Goal: Task Accomplishment & Management: Manage account settings

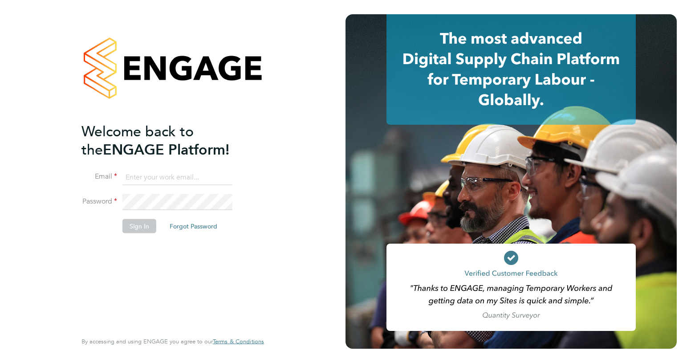
type input "[EMAIL_ADDRESS][DOMAIN_NAME]"
click at [131, 231] on button "Sign In" at bounding box center [140, 226] width 34 height 14
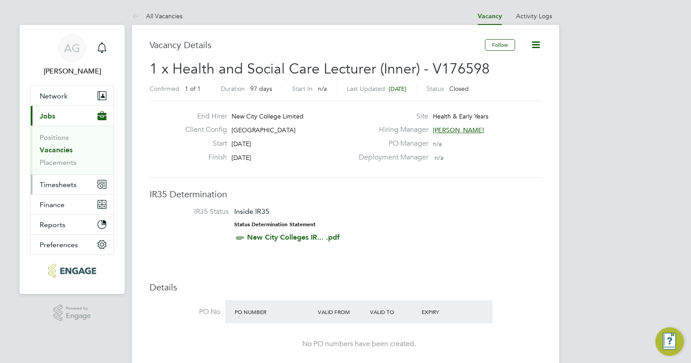
click at [61, 178] on button "Timesheets" at bounding box center [72, 185] width 83 height 20
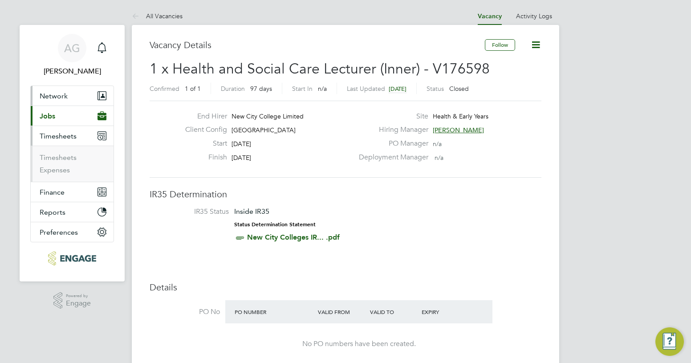
click at [70, 103] on button "Network" at bounding box center [72, 96] width 83 height 20
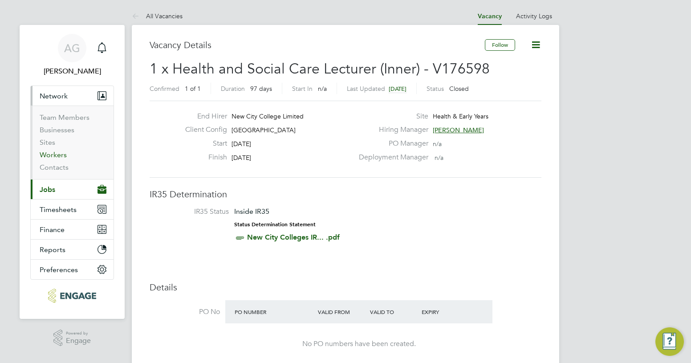
click at [63, 153] on link "Workers" at bounding box center [53, 155] width 27 height 8
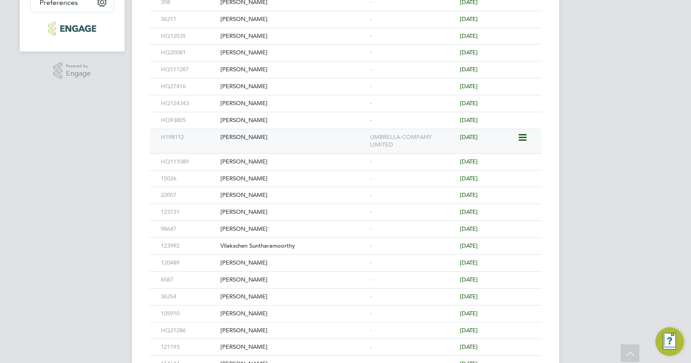
scroll to position [45, 0]
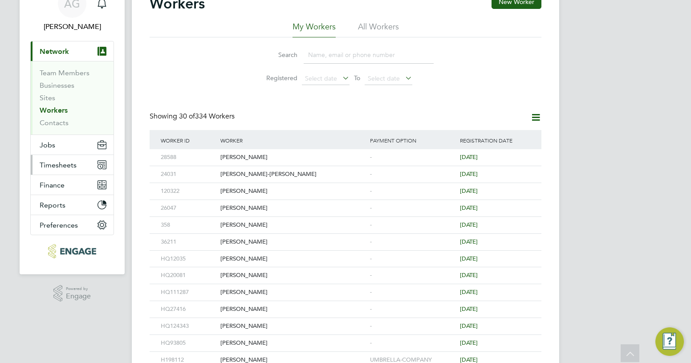
click at [56, 161] on span "Timesheets" at bounding box center [58, 165] width 37 height 8
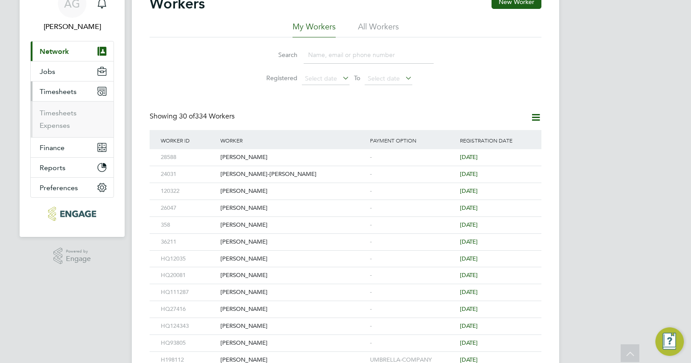
click at [59, 89] on span "Timesheets" at bounding box center [58, 91] width 37 height 8
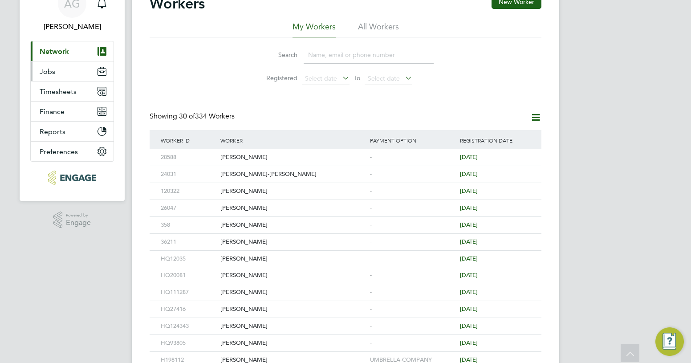
click at [54, 74] on span "Jobs" at bounding box center [48, 71] width 16 height 8
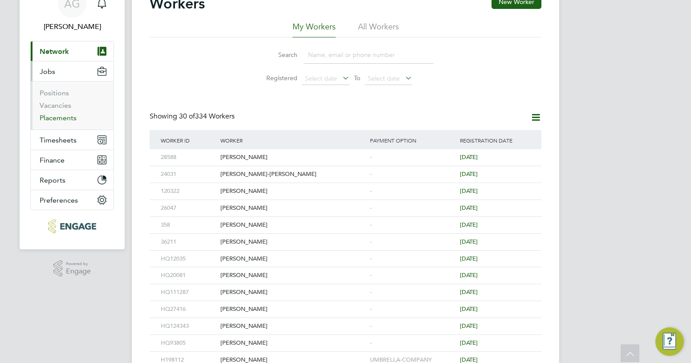
click at [52, 115] on link "Placements" at bounding box center [58, 118] width 37 height 8
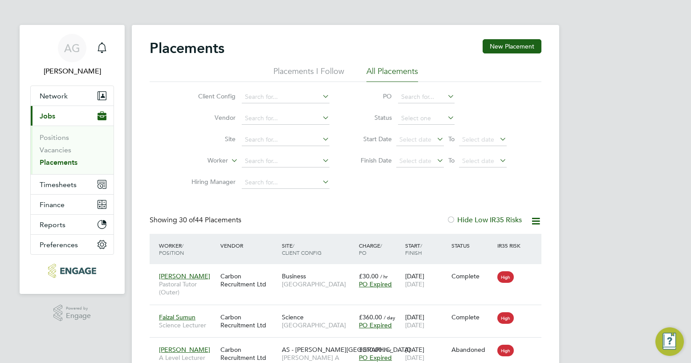
scroll to position [4, 4]
click at [382, 70] on li "All Placements" at bounding box center [393, 74] width 52 height 16
click at [337, 72] on li "Placements I Follow" at bounding box center [309, 74] width 71 height 16
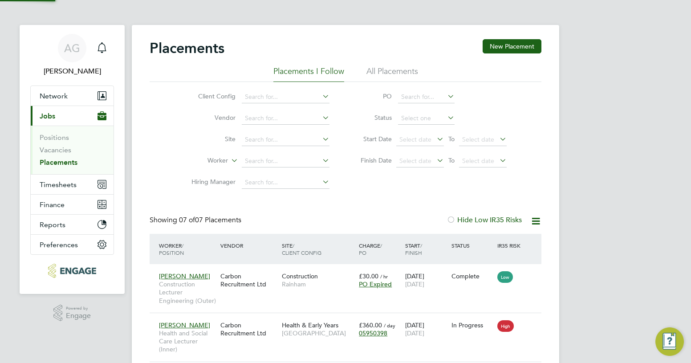
click at [395, 67] on li "All Placements" at bounding box center [393, 74] width 52 height 16
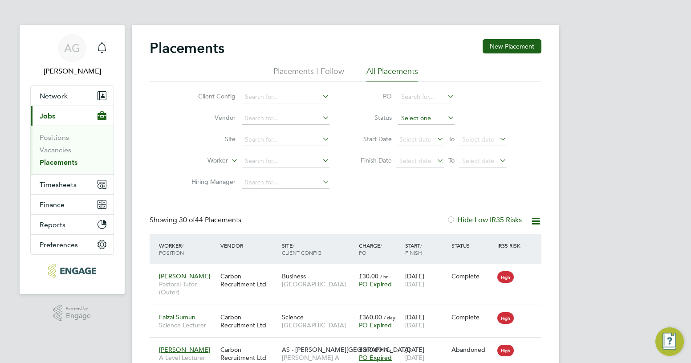
click at [410, 122] on input at bounding box center [426, 118] width 57 height 12
click at [420, 127] on li "Active" at bounding box center [426, 130] width 57 height 12
type input "Active"
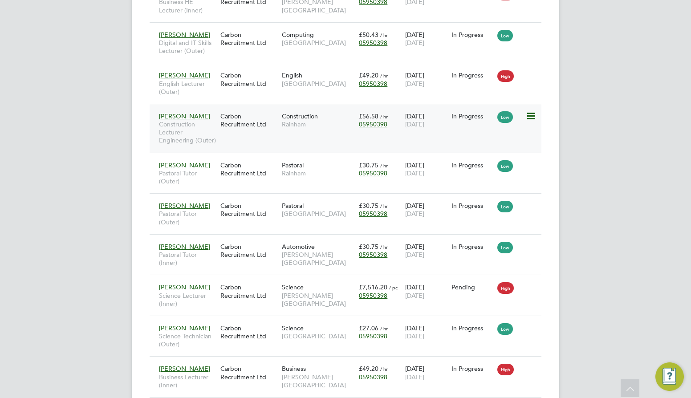
scroll to position [503, 0]
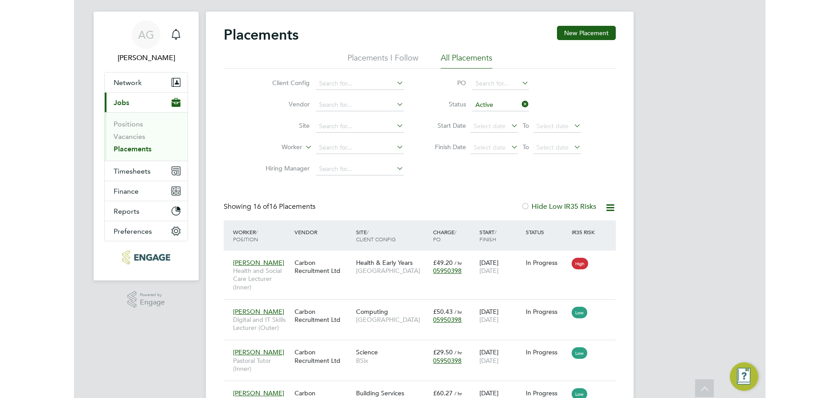
scroll to position [13, 0]
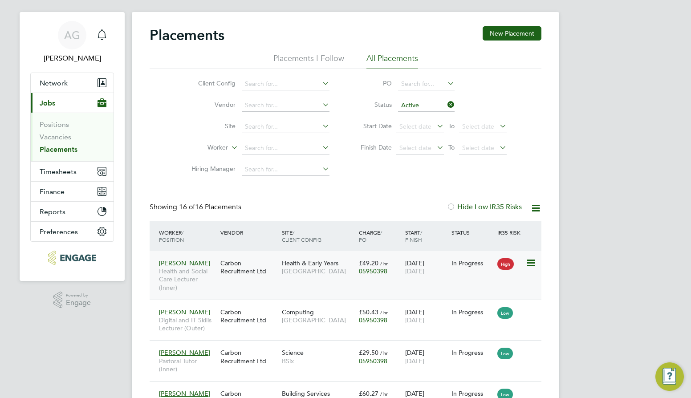
click at [530, 261] on icon at bounding box center [530, 263] width 9 height 11
drag, startPoint x: 290, startPoint y: 272, endPoint x: 161, endPoint y: 286, distance: 130.0
click at [161, 286] on span "Health and Social Care Lecturer (Inner)" at bounding box center [187, 279] width 57 height 25
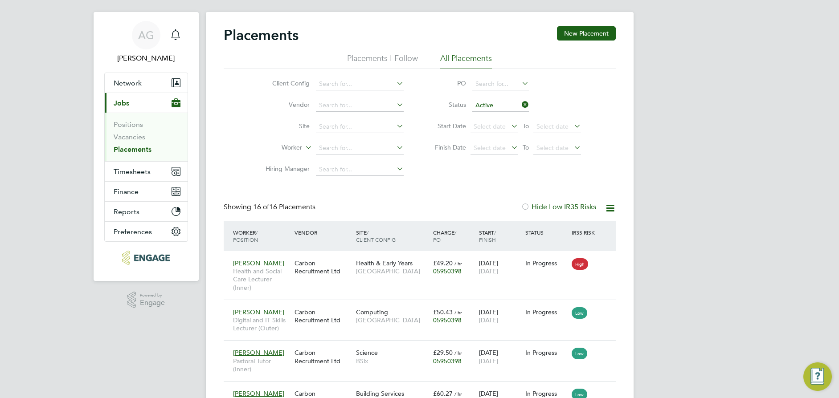
drag, startPoint x: 763, startPoint y: 153, endPoint x: 744, endPoint y: 153, distance: 19.2
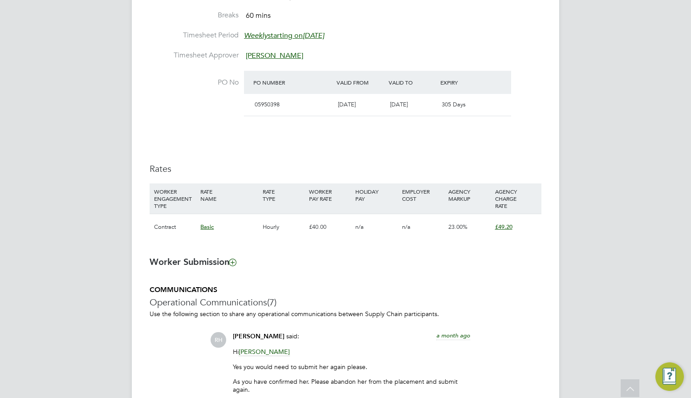
scroll to position [579, 0]
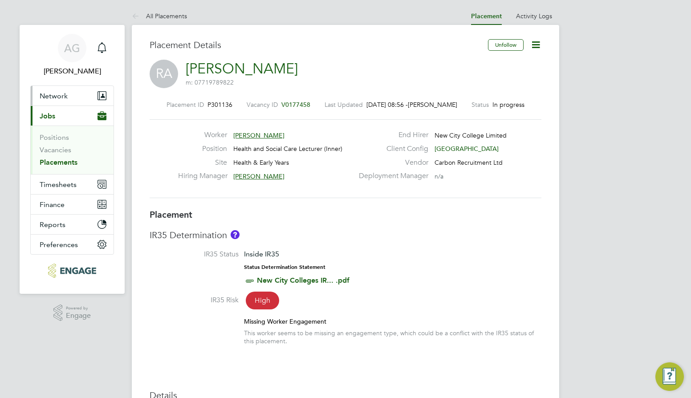
click at [64, 90] on button "Network" at bounding box center [72, 96] width 83 height 20
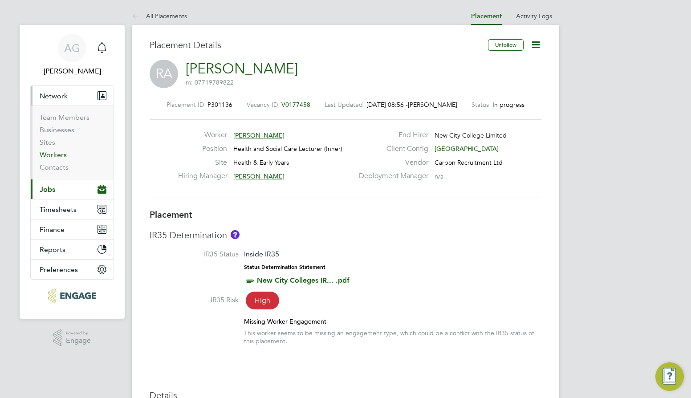
click at [51, 152] on link "Workers" at bounding box center [53, 155] width 27 height 8
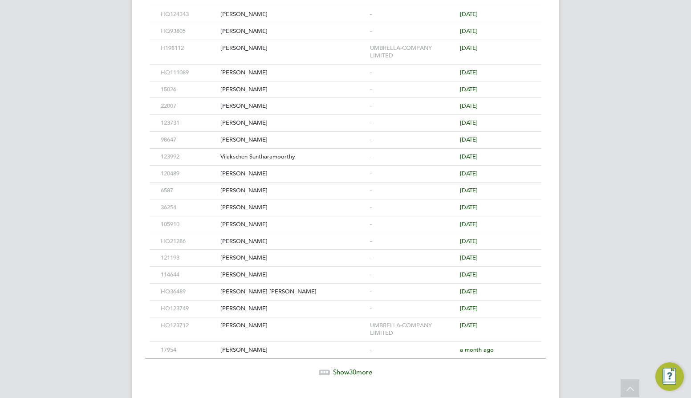
click at [354, 378] on div "Workers New Worker My Workers All Workers Search Registered Select date To Sele…" at bounding box center [346, 36] width 428 height 735
click at [356, 372] on span "30" at bounding box center [352, 372] width 7 height 8
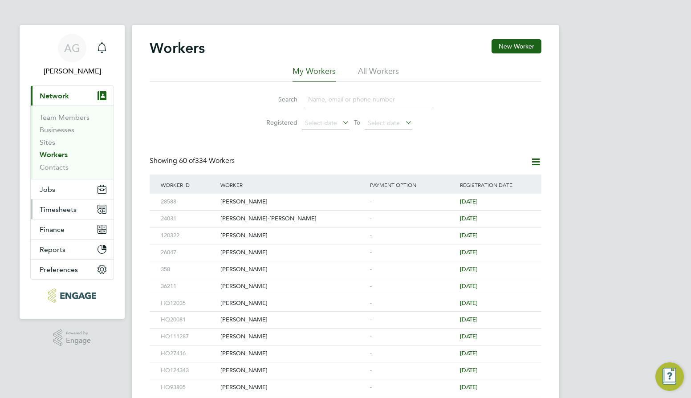
click at [58, 210] on span "Timesheets" at bounding box center [58, 209] width 37 height 8
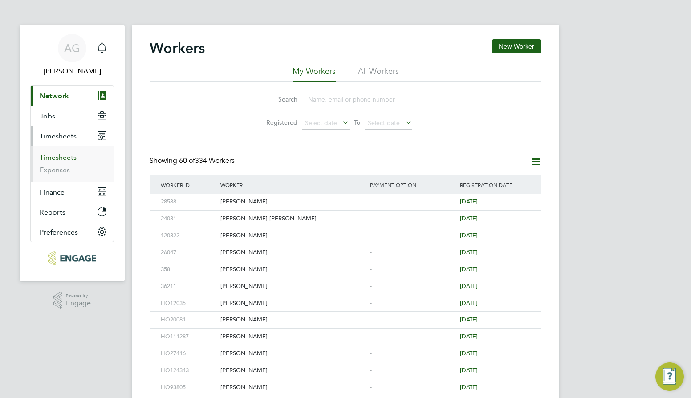
click at [67, 161] on link "Timesheets" at bounding box center [58, 157] width 37 height 8
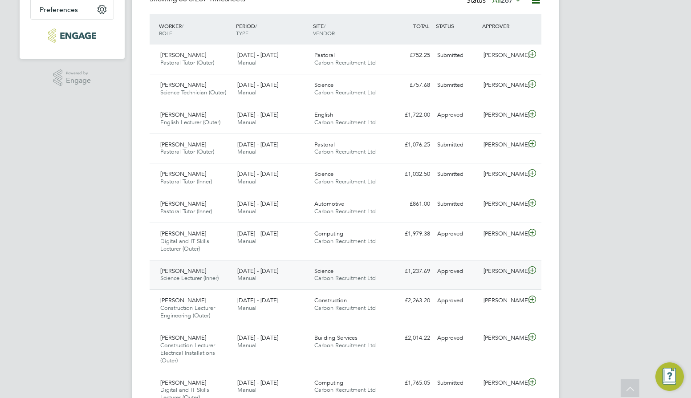
click at [432, 276] on div "£1,237.69 Approved" at bounding box center [411, 271] width 46 height 15
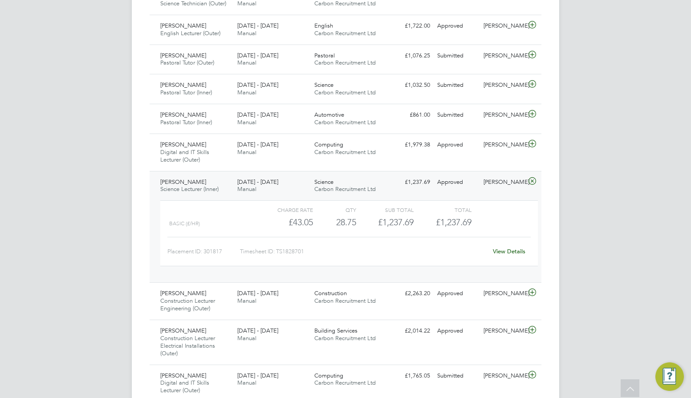
click at [33, 245] on div "AG Ajay Gandhi Notifications Applications: Network Team Members Businesses Site…" at bounding box center [345, 391] width 691 height 1406
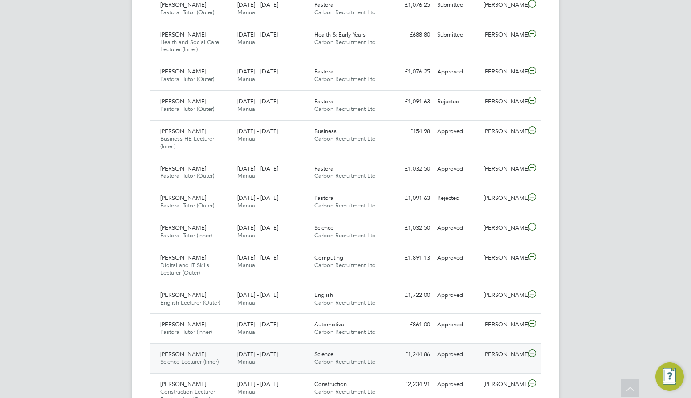
click at [344, 357] on div "Science Carbon Recruitment Ltd" at bounding box center [349, 359] width 77 height 22
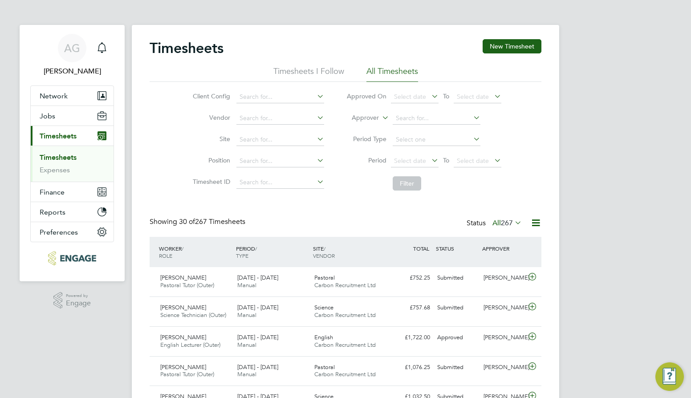
click at [57, 316] on div ".st0{fill:#C0C1C2;} Powered by Engage" at bounding box center [72, 301] width 105 height 38
click at [52, 100] on span "Network" at bounding box center [54, 96] width 28 height 8
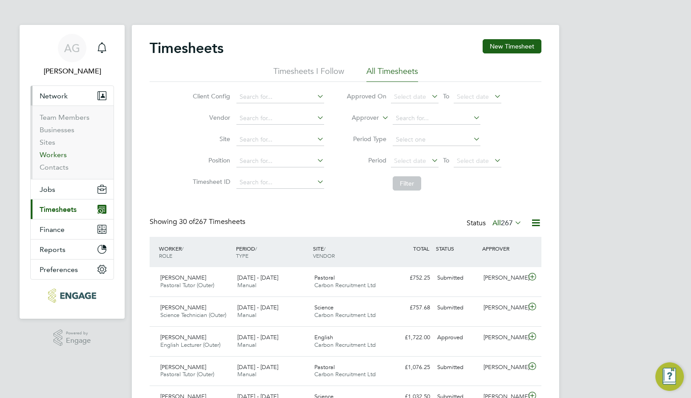
click at [53, 155] on link "Workers" at bounding box center [53, 155] width 27 height 8
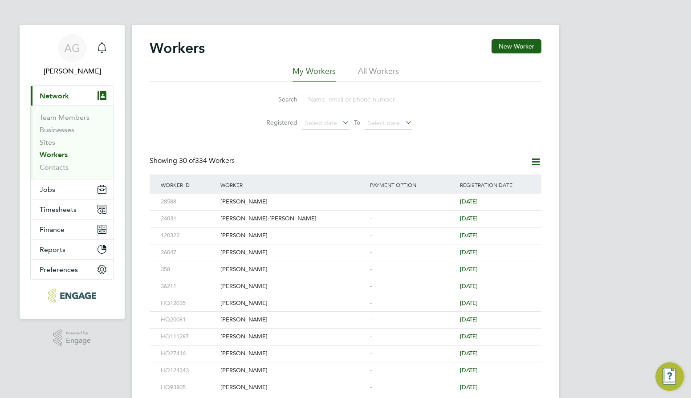
click at [317, 100] on input at bounding box center [369, 99] width 130 height 17
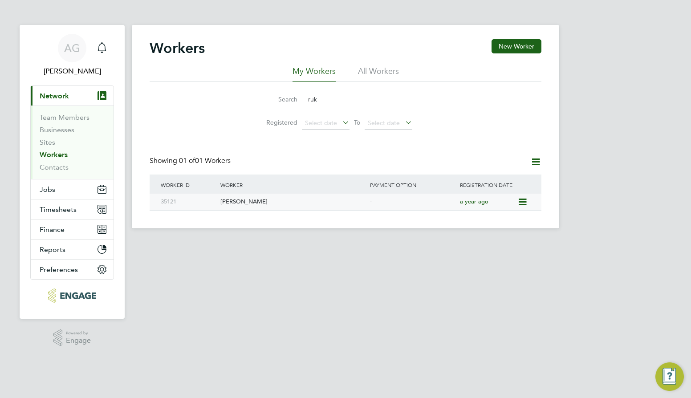
type input "ruk"
click at [294, 200] on div "Ruksana Akther" at bounding box center [293, 202] width 150 height 16
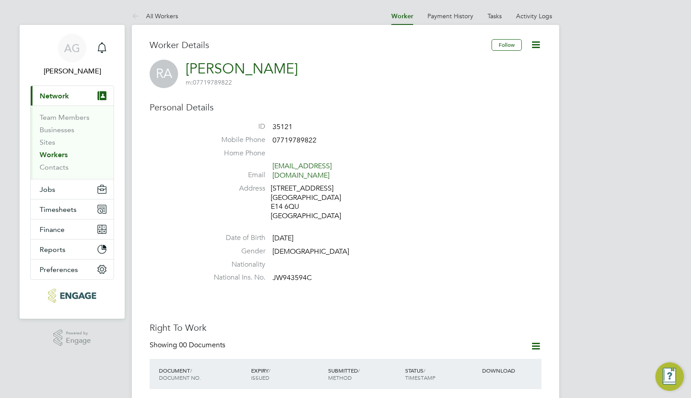
click at [185, 235] on div "Personal Details ID 35121 Mobile Phone 07719789822 Home Phone Email ruksanaa85@…" at bounding box center [346, 194] width 392 height 185
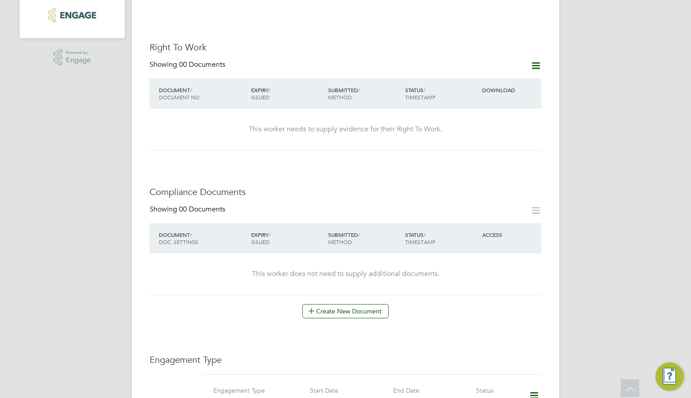
scroll to position [267, 0]
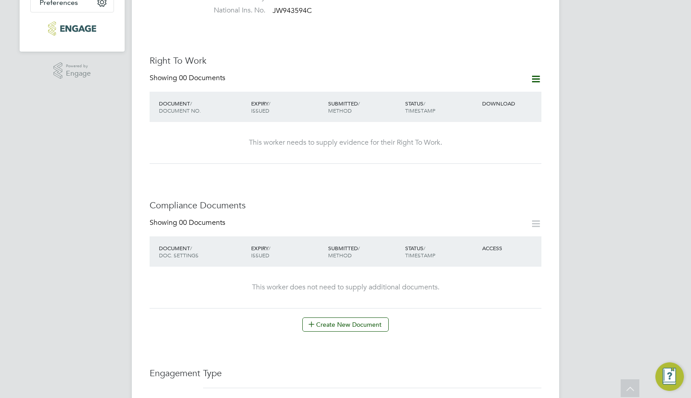
click at [536, 74] on icon at bounding box center [536, 79] width 11 height 11
click at [475, 89] on li "Add Right To Work Document" at bounding box center [486, 92] width 107 height 12
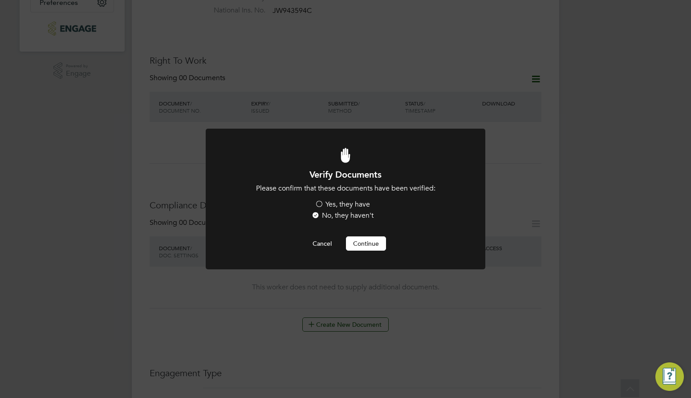
scroll to position [0, 0]
click at [357, 199] on li "Please confirm that these documents have been verified: Yes, they have No, they…" at bounding box center [346, 203] width 232 height 38
click at [355, 202] on label "Yes, they have" at bounding box center [342, 204] width 55 height 9
click at [0, 0] on input "Yes, they have" at bounding box center [0, 0] width 0 height 0
click at [356, 237] on button "Continue" at bounding box center [366, 244] width 40 height 14
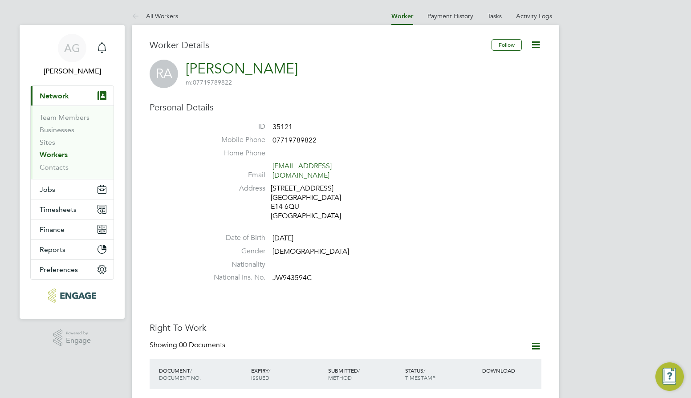
click at [52, 157] on link "Workers" at bounding box center [54, 155] width 28 height 8
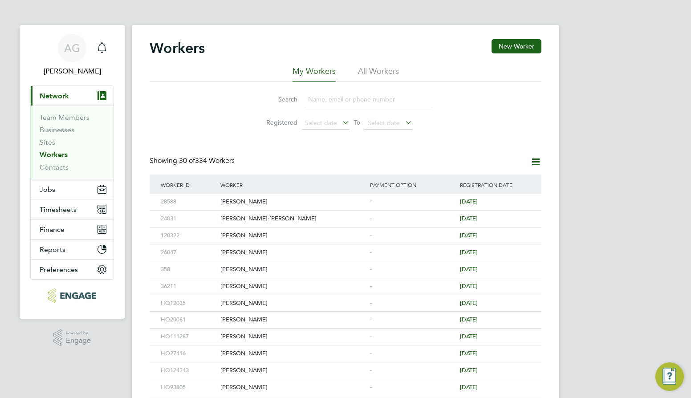
click at [321, 106] on input at bounding box center [369, 99] width 130 height 17
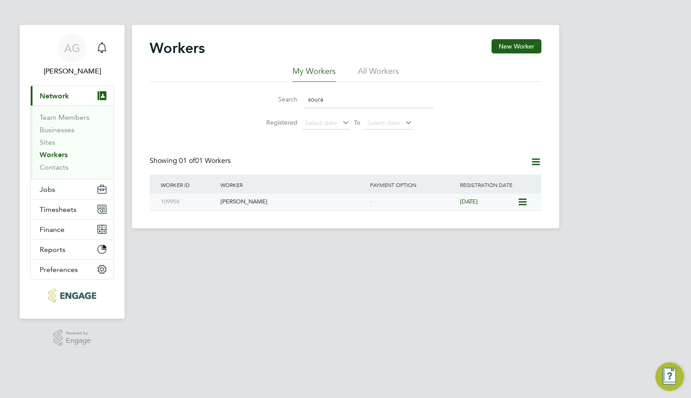
type input "soura"
click at [271, 203] on div "Sourabh Sethi" at bounding box center [293, 202] width 150 height 16
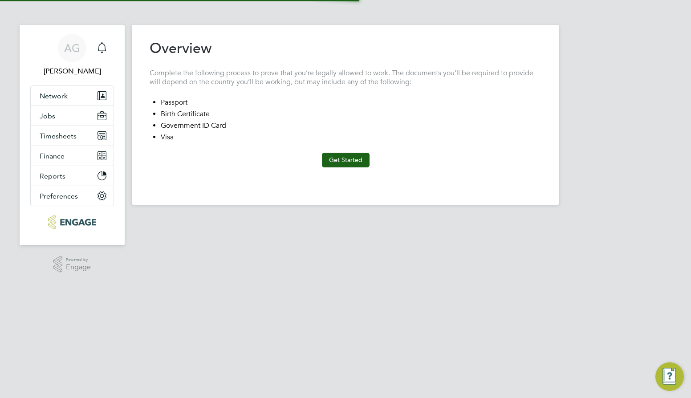
type input "[GEOGRAPHIC_DATA]"
click at [330, 160] on button "Get Started" at bounding box center [346, 160] width 48 height 14
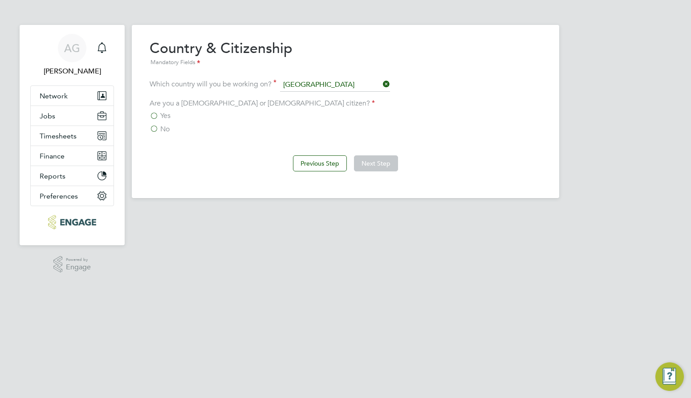
click at [155, 113] on label "Yes" at bounding box center [160, 115] width 21 height 9
click at [0, 0] on input "Yes" at bounding box center [0, 0] width 0 height 0
click at [120, 213] on html "AG Ajay Gandhi Notifications Applications: Network Team Members Businesses Site…" at bounding box center [345, 106] width 691 height 213
click at [164, 133] on span "No" at bounding box center [164, 129] width 9 height 9
click at [0, 0] on input "No" at bounding box center [0, 0] width 0 height 0
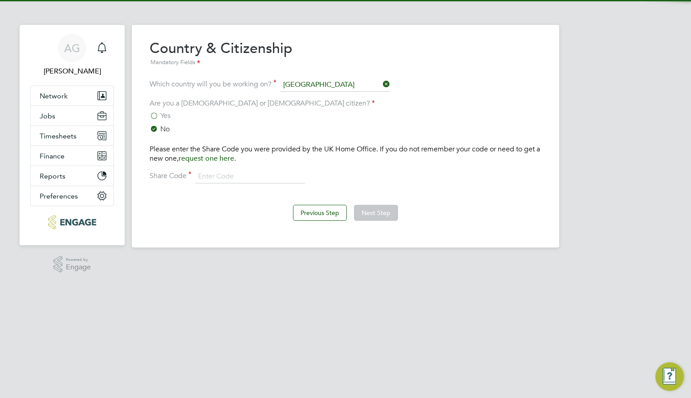
click at [162, 123] on div "Yes No Please enter the Share Code you were provided by the UK Home Office. If …" at bounding box center [346, 147] width 392 height 72
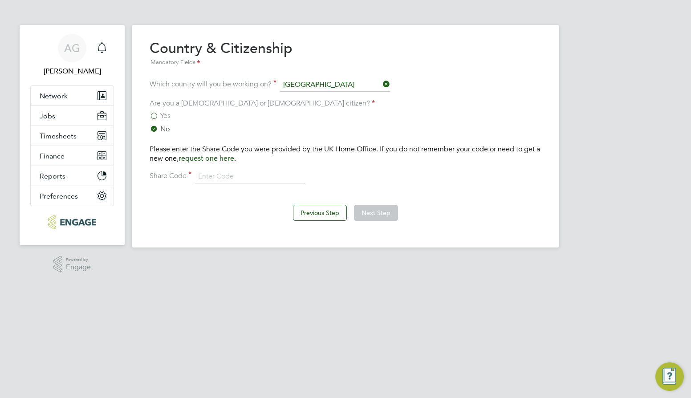
click at [164, 115] on span "Yes" at bounding box center [165, 115] width 10 height 9
click at [0, 0] on input "Yes" at bounding box center [0, 0] width 0 height 0
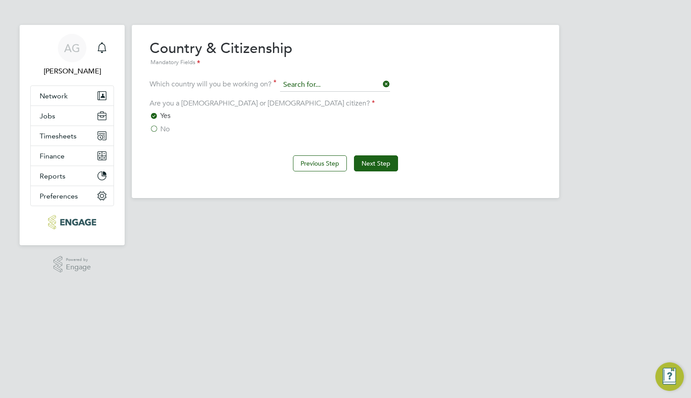
click at [340, 84] on input at bounding box center [335, 84] width 110 height 13
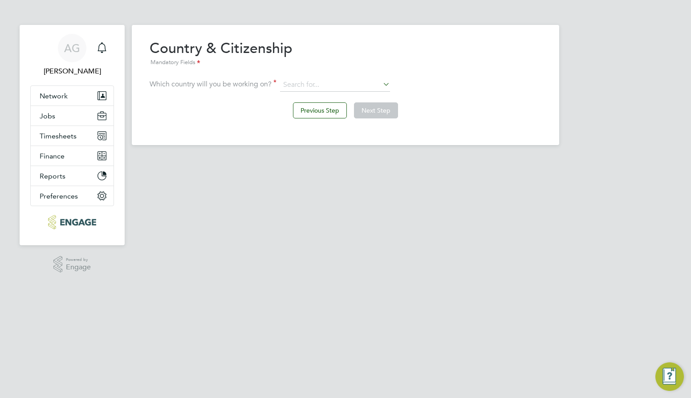
click at [546, 68] on div "Overview Complete the following process to prove that you’re legally allowed to…" at bounding box center [346, 85] width 428 height 120
click at [53, 102] on button "Network" at bounding box center [72, 96] width 83 height 20
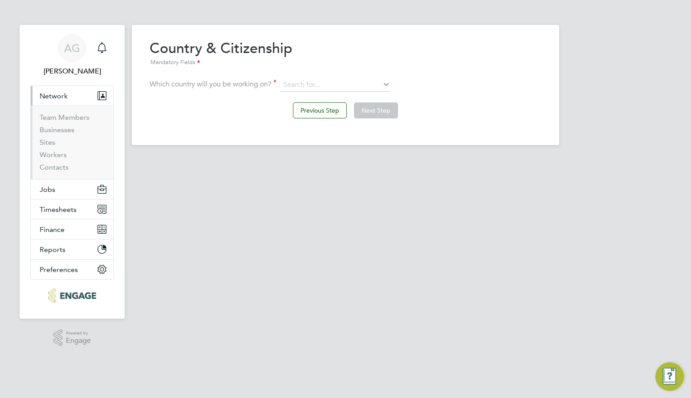
click at [63, 149] on li "Sites" at bounding box center [73, 144] width 67 height 12
click at [58, 154] on link "Workers" at bounding box center [53, 155] width 27 height 8
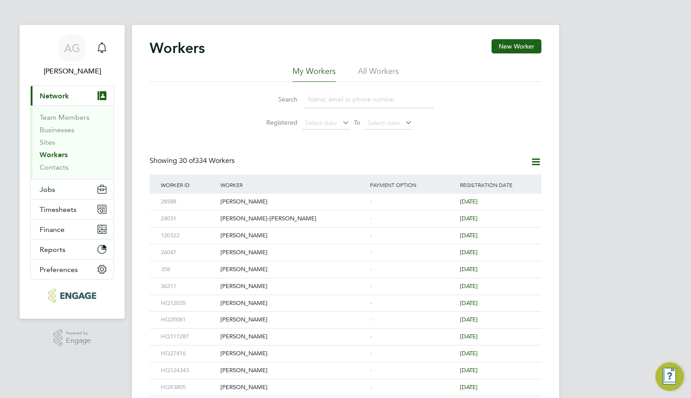
click at [319, 104] on input at bounding box center [369, 99] width 130 height 17
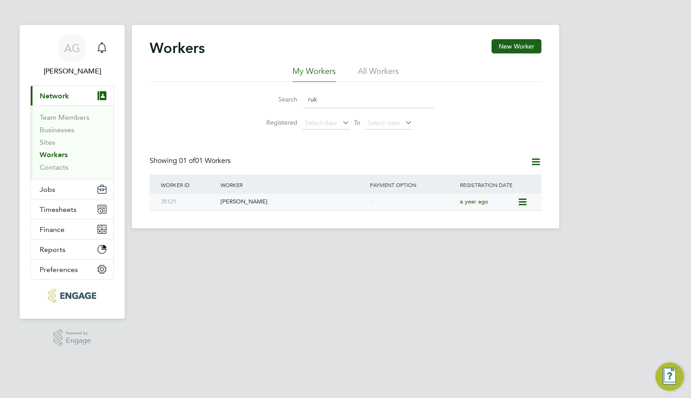
type input "ruk"
click at [241, 201] on div "Ruksana Akther" at bounding box center [293, 202] width 150 height 16
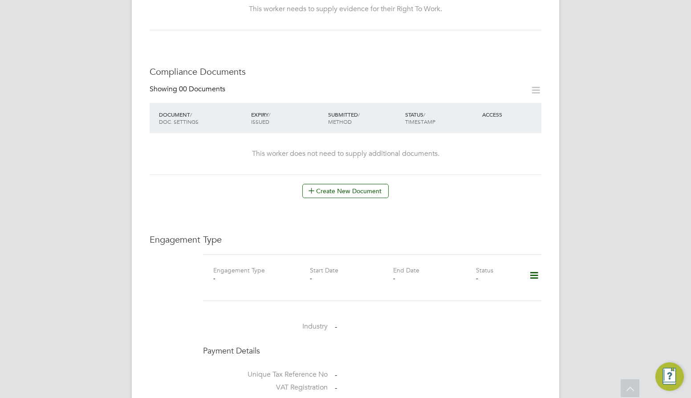
scroll to position [267, 0]
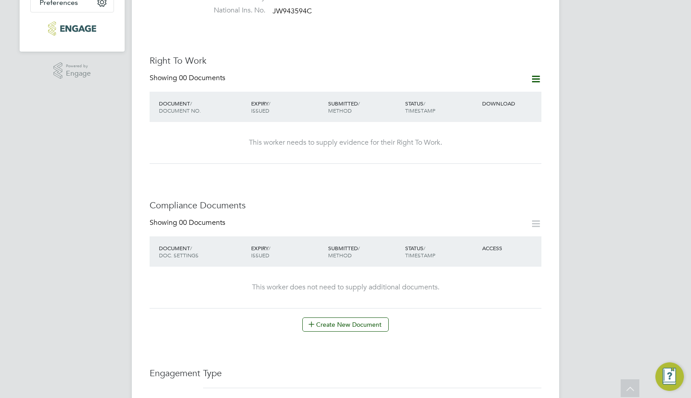
click at [537, 74] on icon at bounding box center [536, 79] width 11 height 11
click at [487, 90] on li "Add Right To Work Document" at bounding box center [486, 92] width 107 height 12
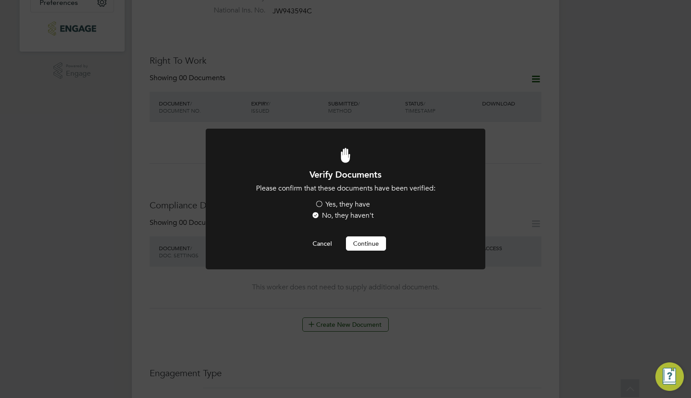
click at [342, 204] on label "Yes, they have" at bounding box center [342, 204] width 55 height 9
click at [0, 0] on input "Yes, they have" at bounding box center [0, 0] width 0 height 0
click at [360, 249] on button "Continue" at bounding box center [366, 244] width 40 height 14
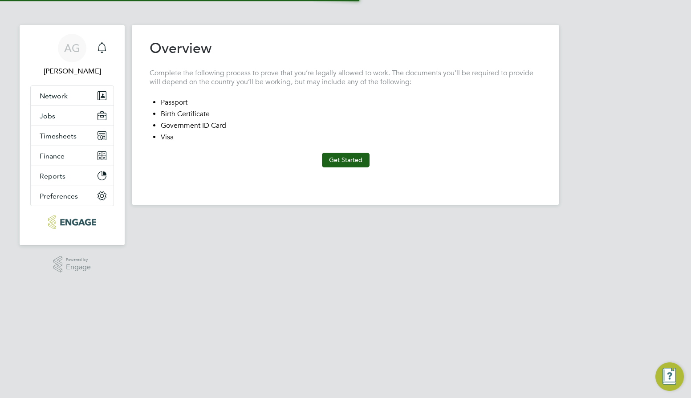
type input "[GEOGRAPHIC_DATA]"
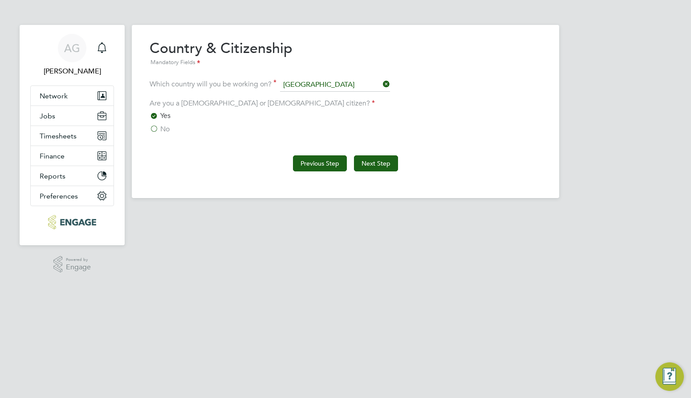
click at [314, 167] on button "Previous Step" at bounding box center [320, 163] width 54 height 16
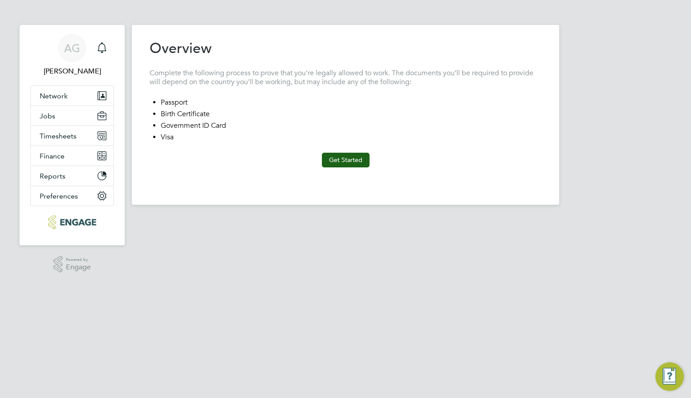
click at [236, 219] on html "AG [PERSON_NAME] Notifications Applications: Network Team Members Businesses Si…" at bounding box center [345, 109] width 691 height 219
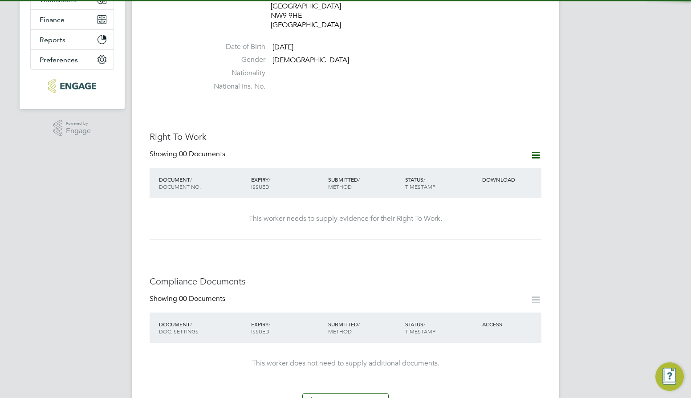
scroll to position [267, 0]
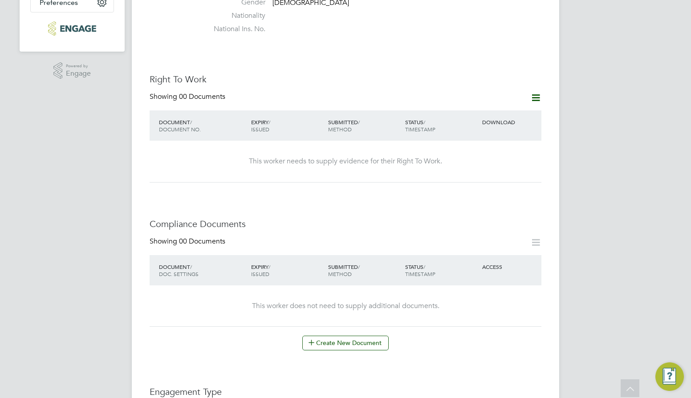
click at [538, 237] on icon at bounding box center [536, 242] width 11 height 11
click at [525, 74] on div "Right To Work Showing 00 Documents DOCUMENT / DOCUMENT NO. EXPIRY / ISSUED SUBM…" at bounding box center [346, 128] width 392 height 109
click at [531, 92] on icon at bounding box center [536, 97] width 11 height 11
click at [494, 103] on li "Add Right To Work Document" at bounding box center [486, 100] width 107 height 12
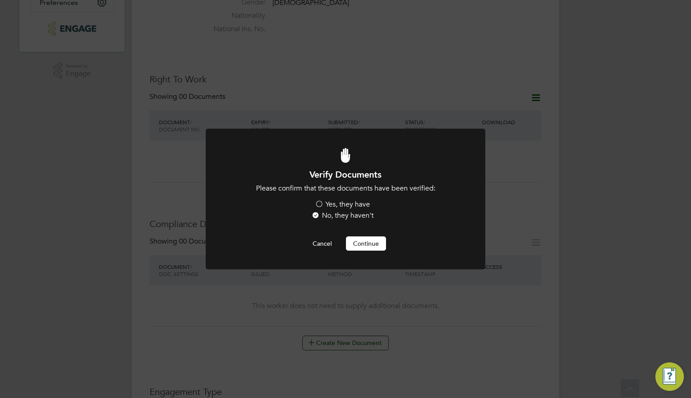
scroll to position [0, 0]
click at [357, 200] on label "Yes, they have" at bounding box center [342, 204] width 55 height 9
click at [0, 0] on input "Yes, they have" at bounding box center [0, 0] width 0 height 0
click at [362, 233] on div "Verify Documents Please confirm that these documents have been verified: Yes, t…" at bounding box center [346, 210] width 232 height 82
click at [362, 241] on button "Continue" at bounding box center [366, 244] width 40 height 14
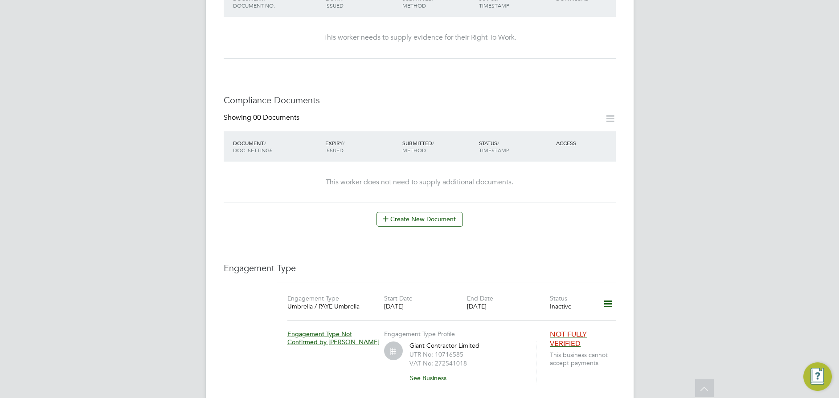
scroll to position [596, 0]
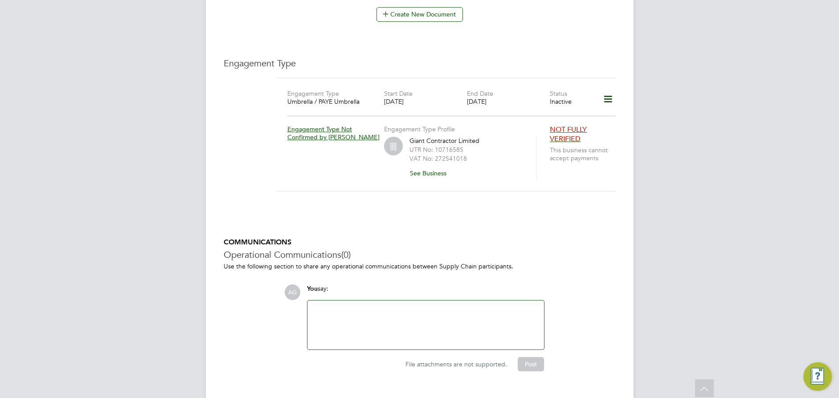
click at [604, 89] on icon at bounding box center [608, 99] width 16 height 20
click at [563, 109] on li "Edit Engagement Type" at bounding box center [562, 107] width 102 height 12
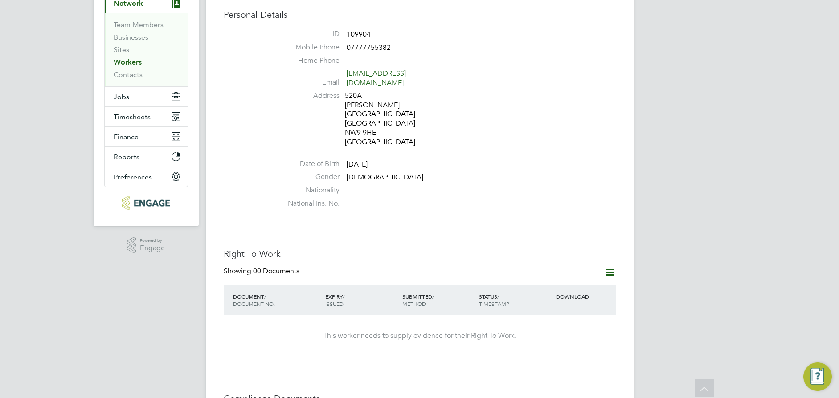
scroll to position [0, 0]
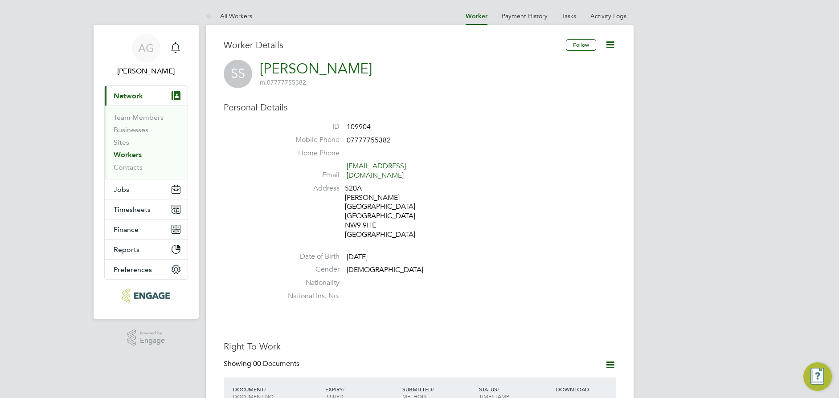
click at [124, 152] on link "Workers" at bounding box center [128, 155] width 28 height 8
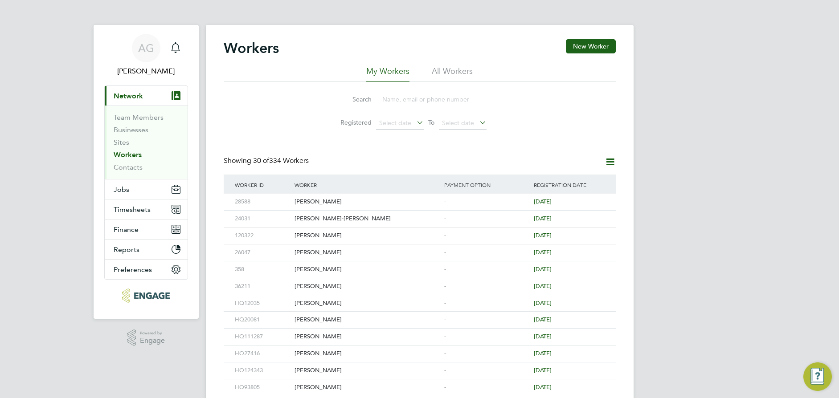
click at [397, 104] on input at bounding box center [443, 99] width 130 height 17
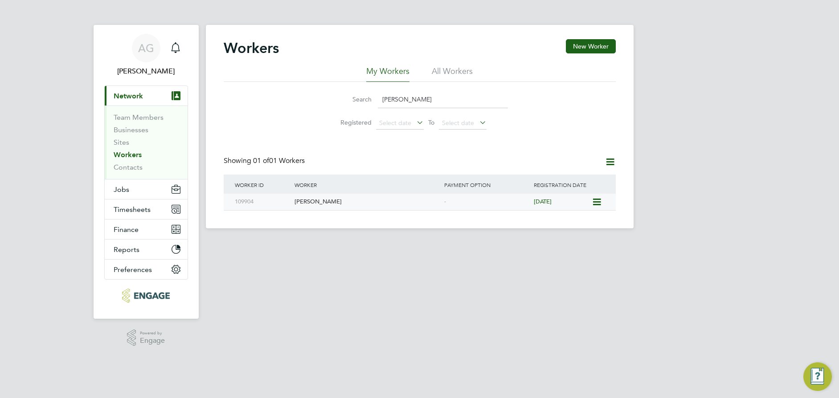
type input "[PERSON_NAME]"
click at [343, 201] on div "[PERSON_NAME]" at bounding box center [367, 202] width 150 height 16
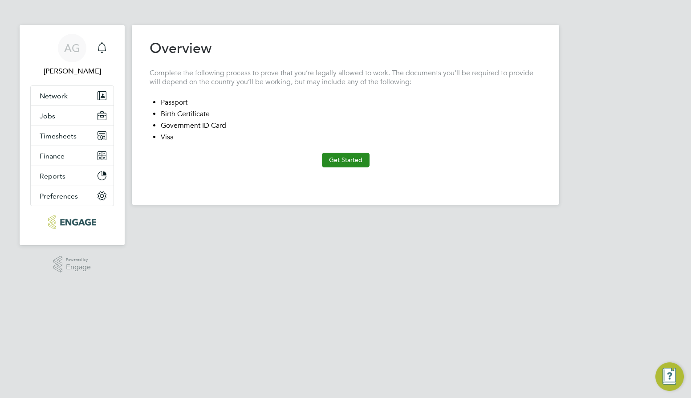
click at [336, 155] on button "Get Started" at bounding box center [346, 160] width 48 height 14
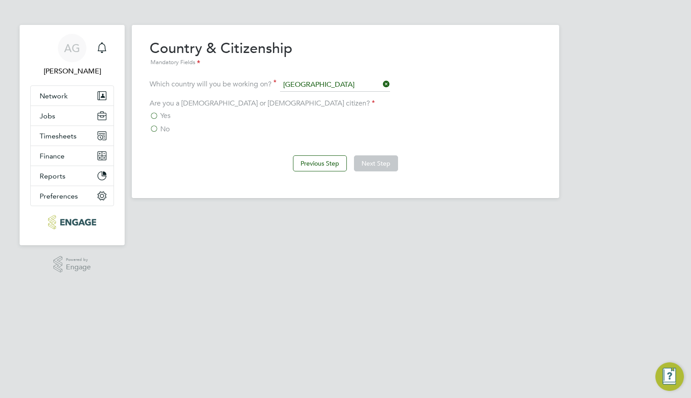
click at [167, 109] on div "Are you a [DEMOGRAPHIC_DATA] or [DEMOGRAPHIC_DATA] citizen? Yes No" at bounding box center [346, 116] width 392 height 35
click at [160, 128] on label "No" at bounding box center [160, 129] width 20 height 9
click at [0, 0] on input "No" at bounding box center [0, 0] width 0 height 0
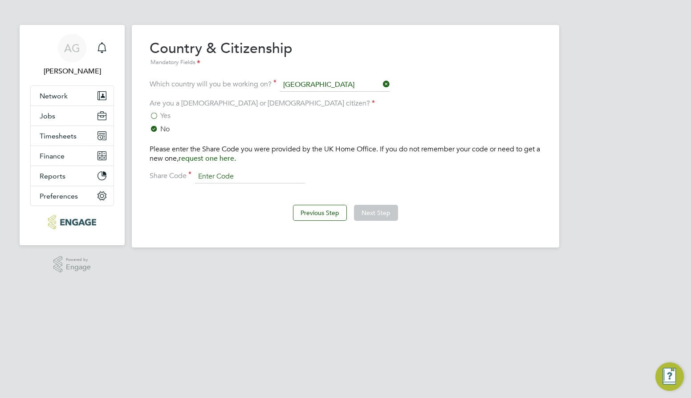
click at [216, 178] on input at bounding box center [250, 176] width 110 height 13
click at [195, 206] on div "Previous Step Next Step" at bounding box center [346, 212] width 392 height 36
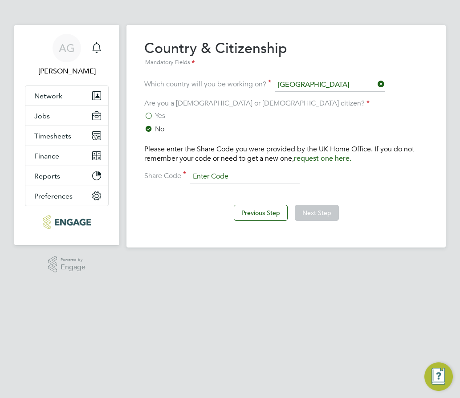
click at [205, 175] on input at bounding box center [245, 176] width 110 height 13
type input "wzp 43a 6lp"
click at [315, 226] on div "Previous Step Next Step" at bounding box center [286, 212] width 284 height 36
click at [315, 217] on button "Next Step" at bounding box center [317, 213] width 44 height 16
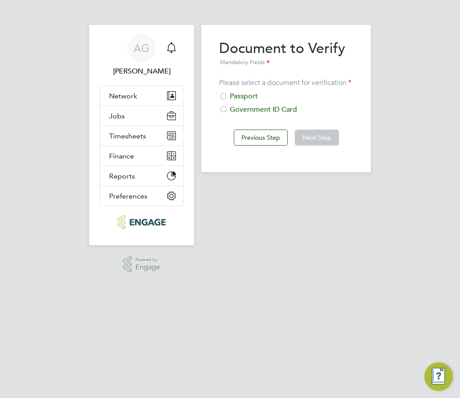
click at [237, 98] on div "Passport" at bounding box center [286, 96] width 134 height 9
click at [320, 143] on button "Next Step" at bounding box center [317, 138] width 44 height 16
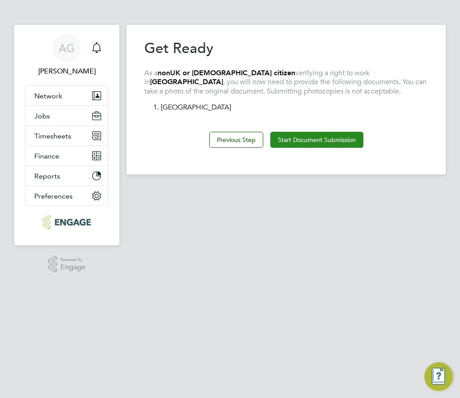
click at [312, 139] on button "Start Document Submission" at bounding box center [316, 140] width 93 height 16
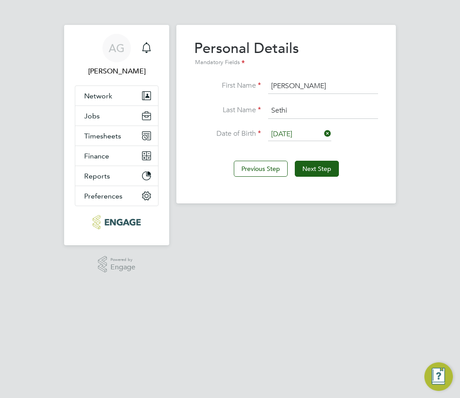
click at [186, 271] on app-footer at bounding box center [293, 277] width 234 height 14
click at [334, 172] on button "Next Step" at bounding box center [317, 169] width 44 height 16
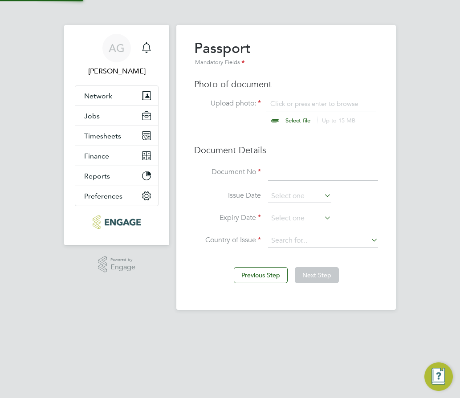
scroll to position [12, 110]
click at [291, 101] on input "file" at bounding box center [307, 112] width 140 height 27
click at [305, 172] on input at bounding box center [323, 173] width 110 height 16
type input "u1598101"
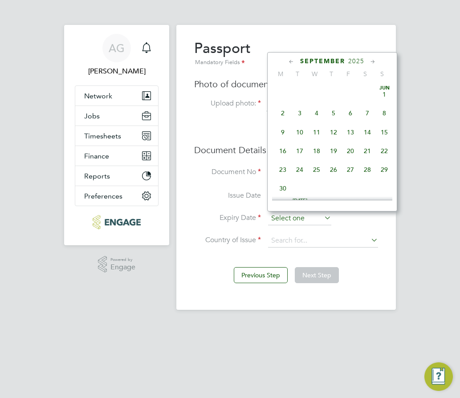
click at [295, 218] on input at bounding box center [299, 218] width 63 height 13
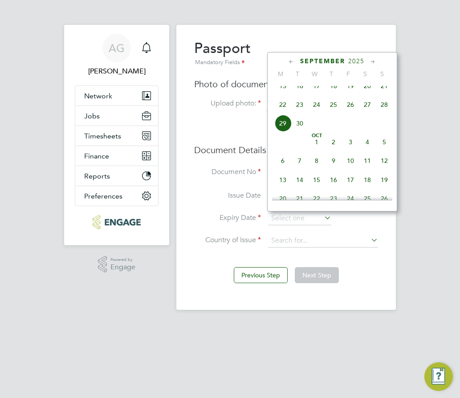
click at [353, 62] on span "2025" at bounding box center [356, 61] width 16 height 8
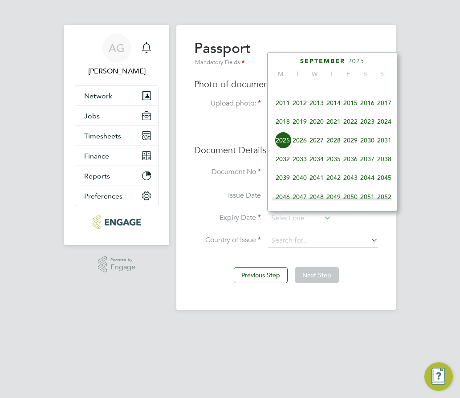
click at [317, 127] on span "2020" at bounding box center [316, 121] width 17 height 17
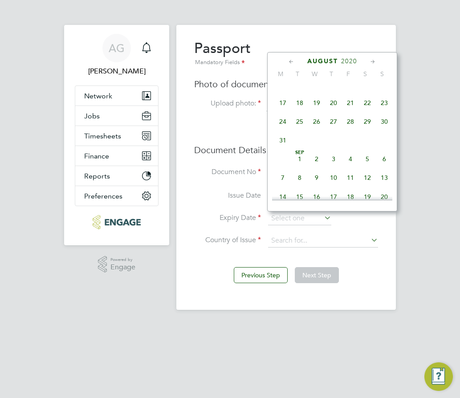
click at [323, 61] on span "August" at bounding box center [322, 61] width 31 height 8
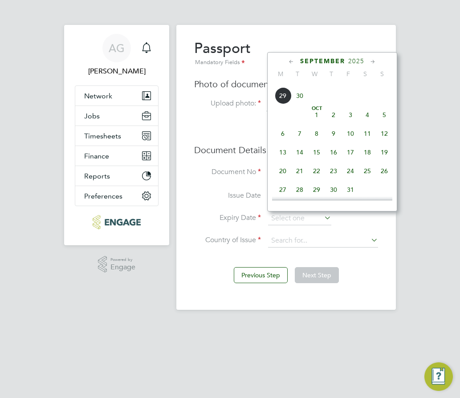
click at [347, 61] on div "September 2025" at bounding box center [332, 61] width 120 height 8
click at [351, 63] on span "2025" at bounding box center [356, 61] width 16 height 8
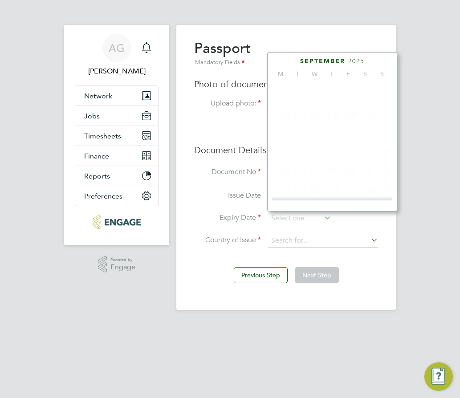
scroll to position [236, 0]
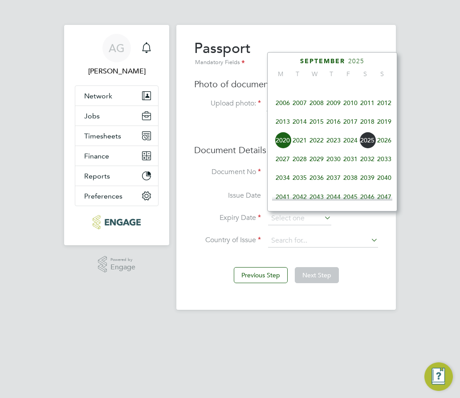
click at [282, 147] on span "2020" at bounding box center [282, 140] width 17 height 17
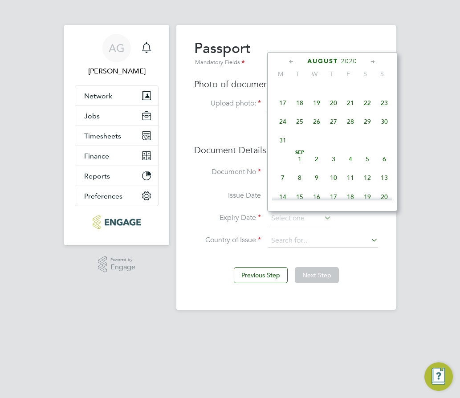
click at [291, 60] on icon at bounding box center [291, 62] width 8 height 10
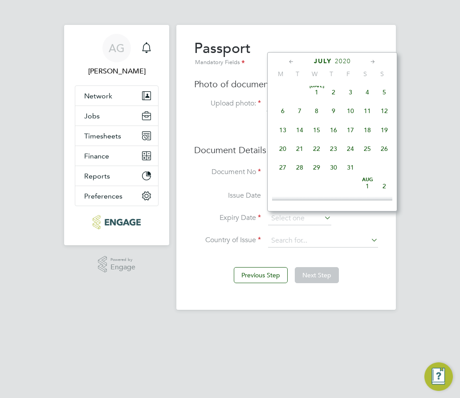
click at [291, 60] on icon at bounding box center [291, 62] width 8 height 10
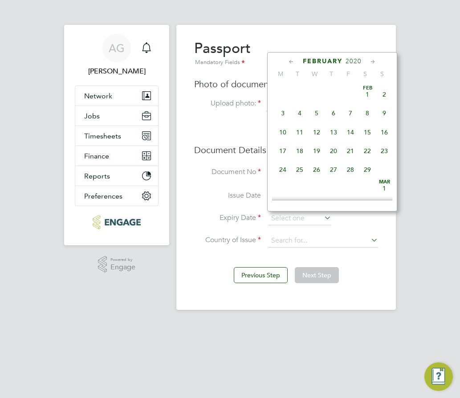
click at [291, 60] on icon at bounding box center [291, 62] width 8 height 10
click at [384, 95] on span "5" at bounding box center [384, 94] width 17 height 17
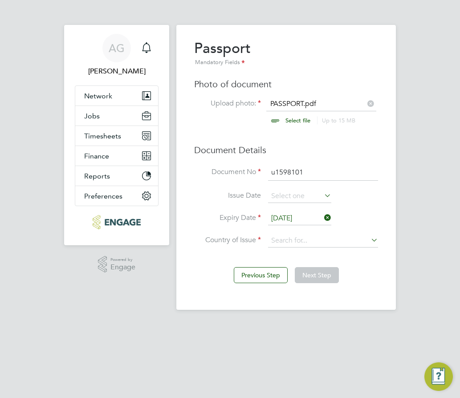
scroll to position [270, 0]
click at [287, 214] on input "05 Jan 2020" at bounding box center [299, 218] width 63 height 13
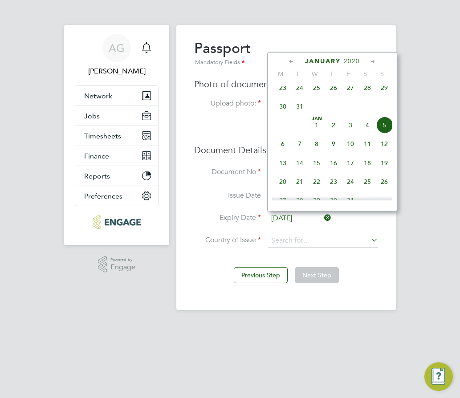
click at [351, 59] on span "2020" at bounding box center [352, 61] width 16 height 8
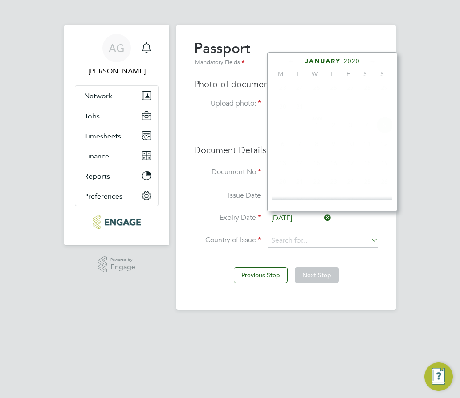
scroll to position [236, 0]
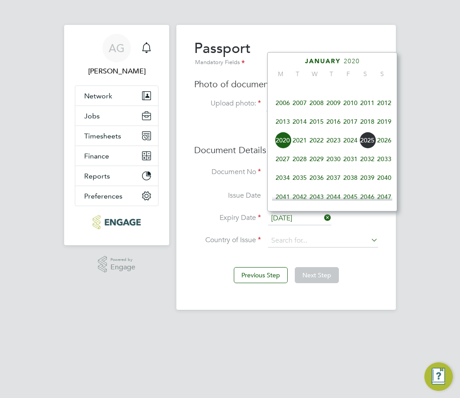
click at [334, 164] on span "2030" at bounding box center [333, 159] width 17 height 17
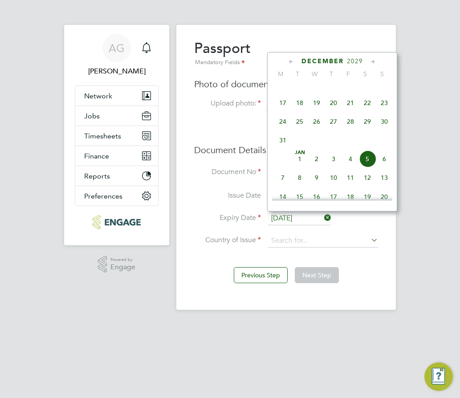
click at [368, 166] on span "5" at bounding box center [367, 159] width 17 height 17
type input "05 Jan 2030"
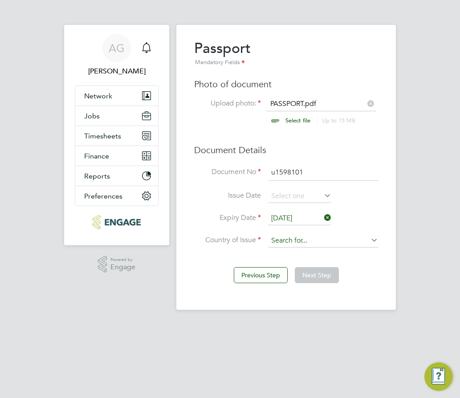
click at [306, 243] on input at bounding box center [323, 240] width 110 height 13
click at [301, 268] on li "India" at bounding box center [332, 274] width 128 height 12
type input "India"
click at [310, 270] on button "Next Step" at bounding box center [317, 275] width 44 height 16
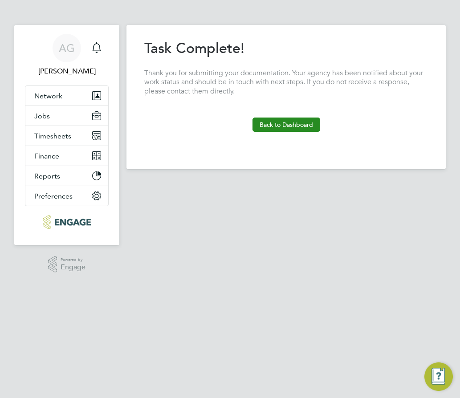
click at [277, 120] on button "Back to Dashboard" at bounding box center [287, 125] width 68 height 14
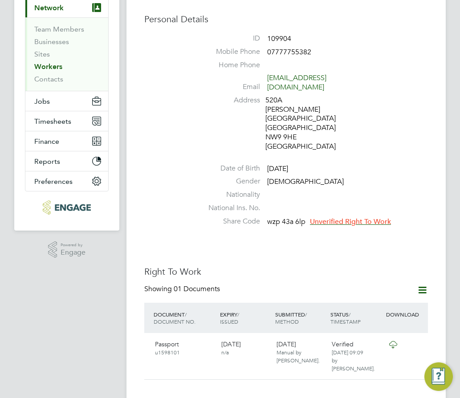
scroll to position [89, 0]
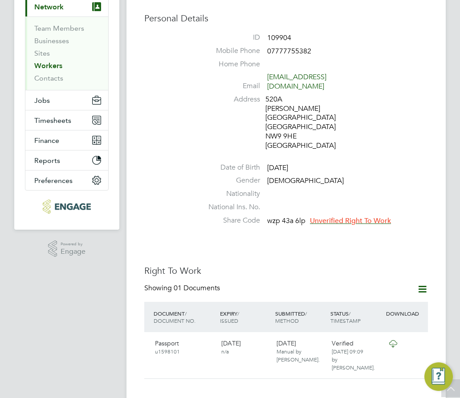
click at [344, 217] on span "Unverified Right To Work" at bounding box center [350, 221] width 81 height 9
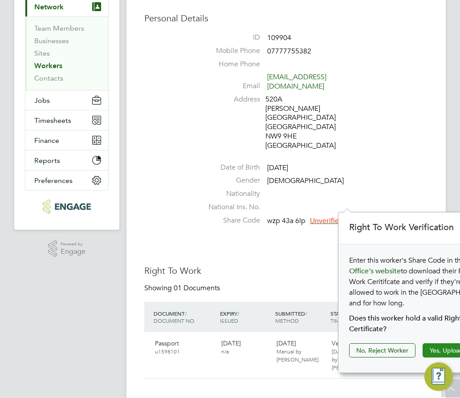
click at [434, 344] on button "Yes, Upload Certificate" at bounding box center [462, 351] width 79 height 14
click at [442, 344] on button "Yes, Upload Certificate" at bounding box center [462, 351] width 79 height 14
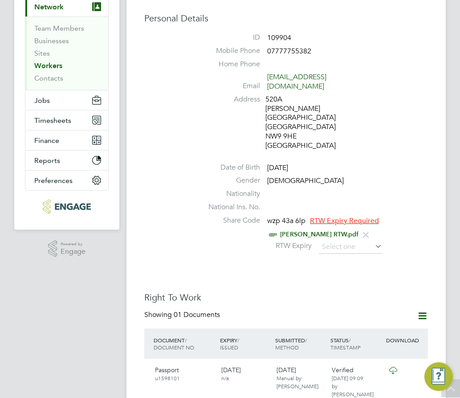
click at [356, 241] on input at bounding box center [350, 247] width 63 height 13
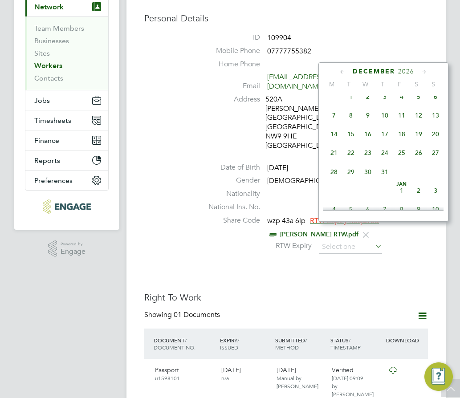
scroll to position [1802, 0]
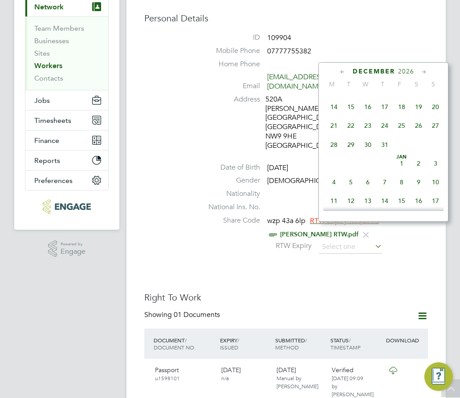
click at [403, 97] on span "11" at bounding box center [401, 88] width 17 height 17
type input "11 Dec 2026"
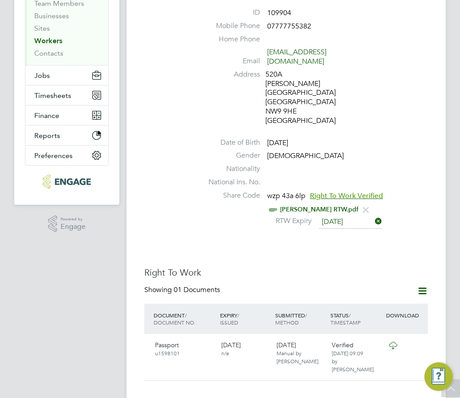
scroll to position [89, 0]
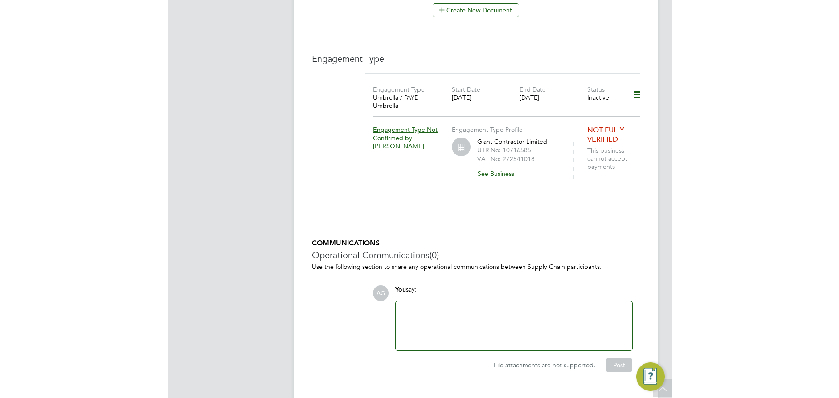
scroll to position [634, 0]
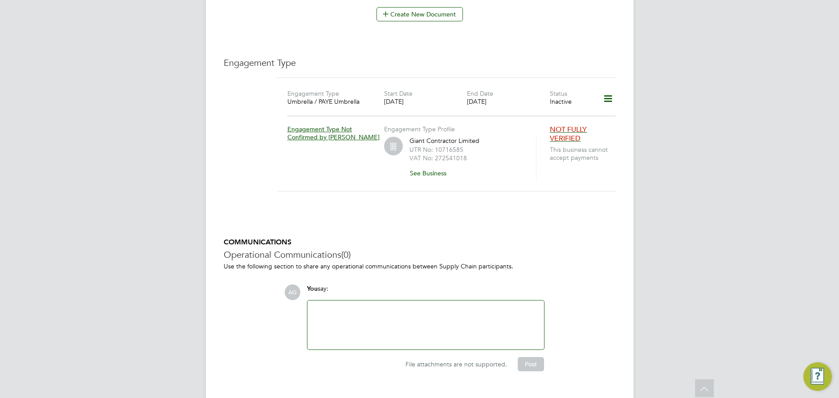
click at [562, 125] on span "NOT FULLY VERIFIED" at bounding box center [568, 134] width 37 height 18
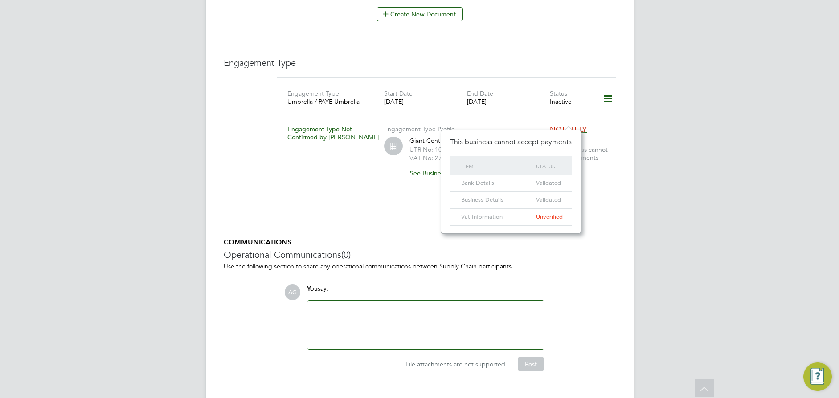
scroll to position [19, 32]
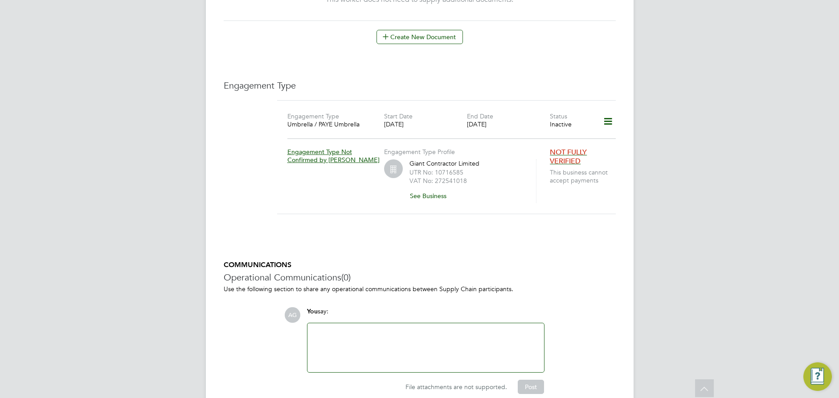
scroll to position [589, 0]
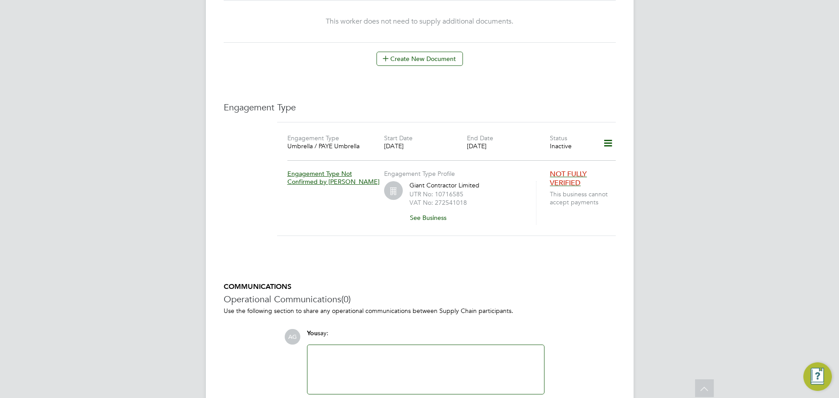
click at [607, 133] on icon at bounding box center [608, 143] width 16 height 20
click at [318, 170] on span "Engagement Type Not Confirmed by Umbrella" at bounding box center [333, 178] width 92 height 16
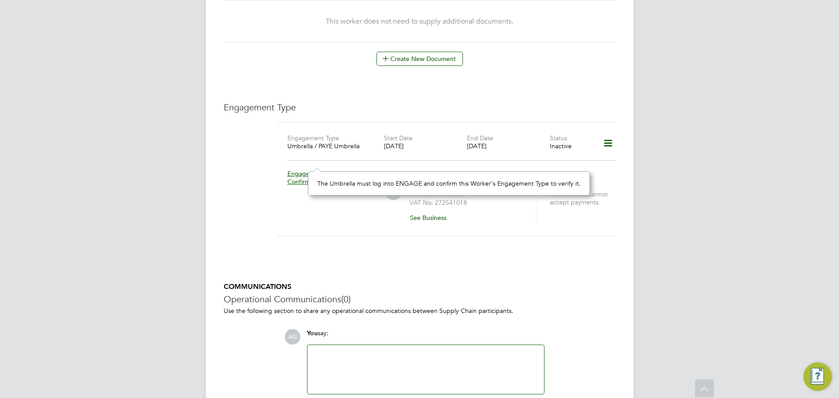
scroll to position [16, 66]
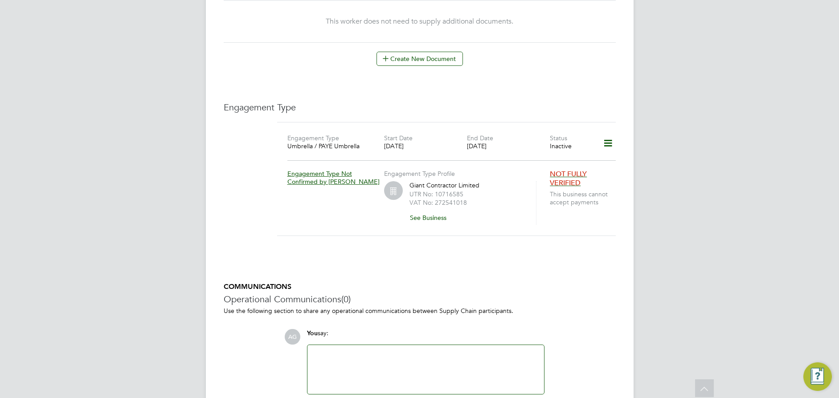
scroll to position [544, 0]
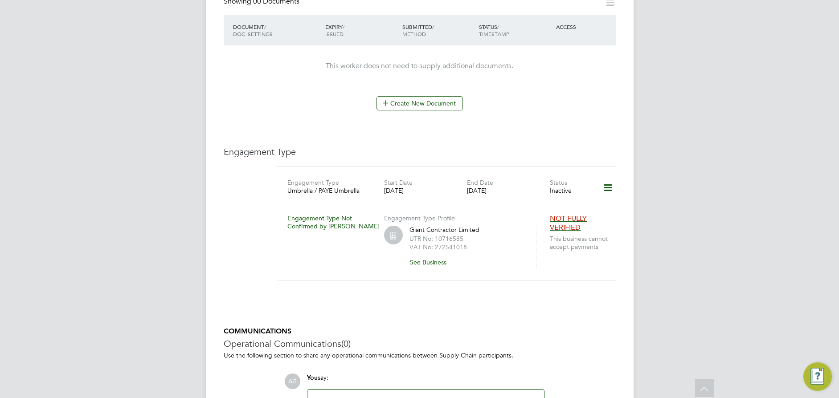
click at [615, 178] on icon at bounding box center [608, 188] width 16 height 20
click at [571, 200] on li "Edit Engagement Type" at bounding box center [562, 195] width 102 height 12
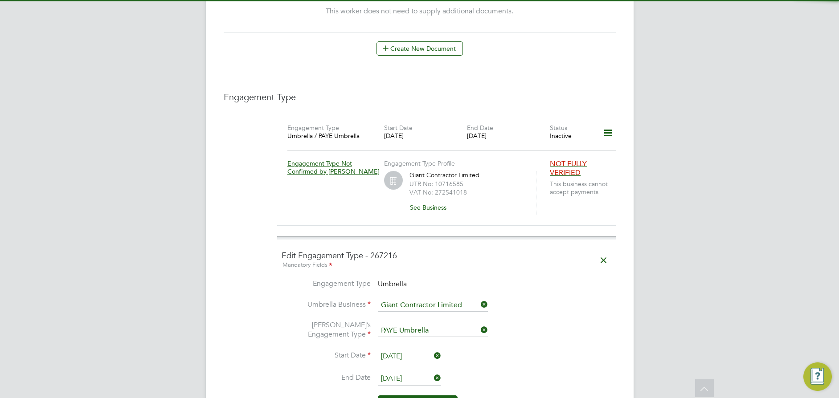
scroll to position [678, 0]
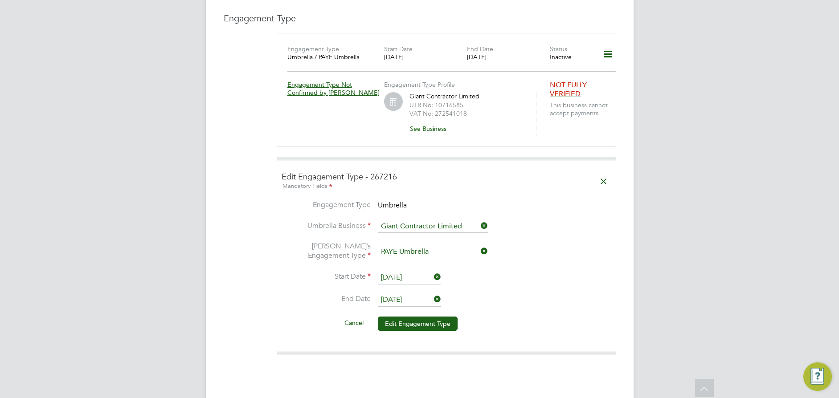
drag, startPoint x: 616, startPoint y: 270, endPoint x: 567, endPoint y: 185, distance: 98.0
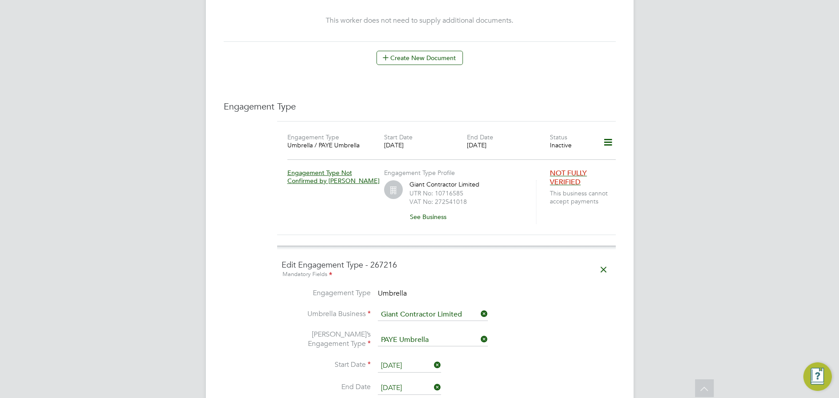
scroll to position [589, 0]
click at [569, 170] on span "NOT FULLY VERIFIED" at bounding box center [568, 179] width 37 height 18
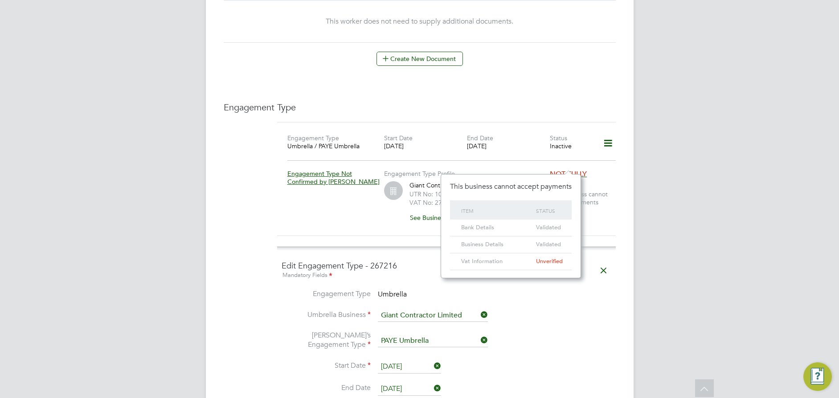
click at [589, 190] on span "This business cannot accept payments" at bounding box center [584, 198] width 69 height 16
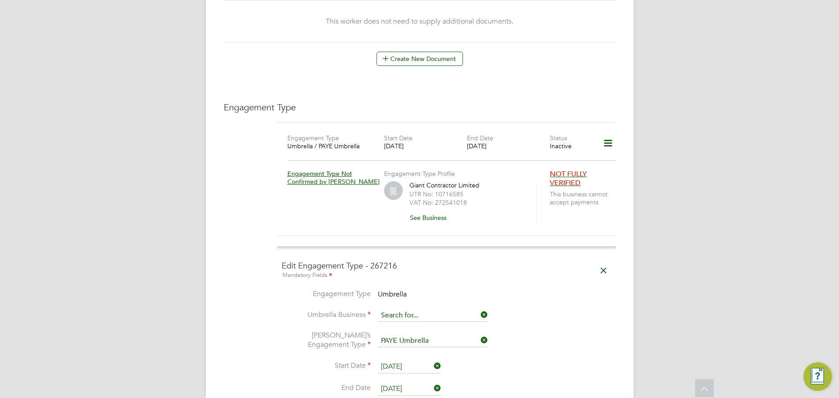
click at [450, 310] on input at bounding box center [433, 316] width 110 height 12
click at [405, 329] on li "UMBRE LLA-COMPANY LIMITED" at bounding box center [433, 335] width 112 height 13
type input "UMBRELLA-COMPANY LIMITED"
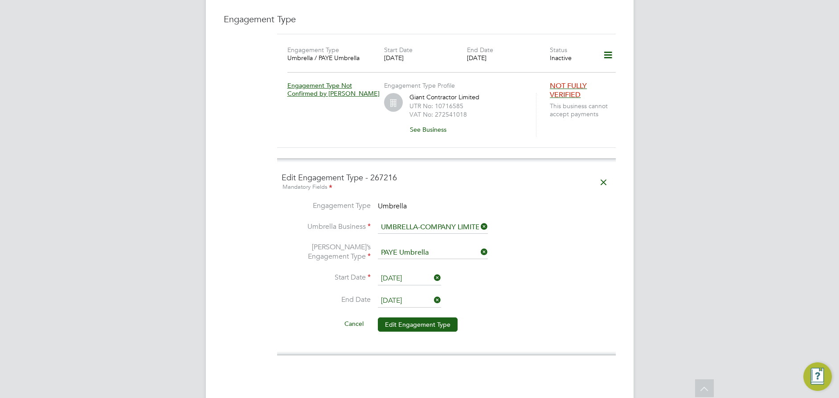
scroll to position [678, 0]
click at [408, 317] on button "Edit Engagement Type" at bounding box center [418, 324] width 80 height 14
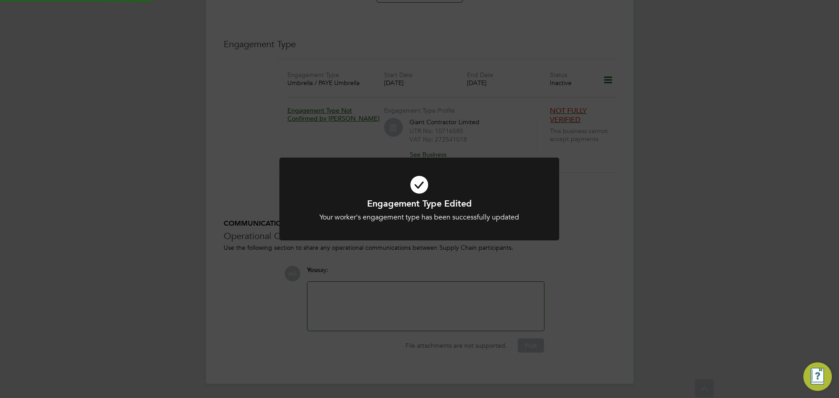
scroll to position [634, 0]
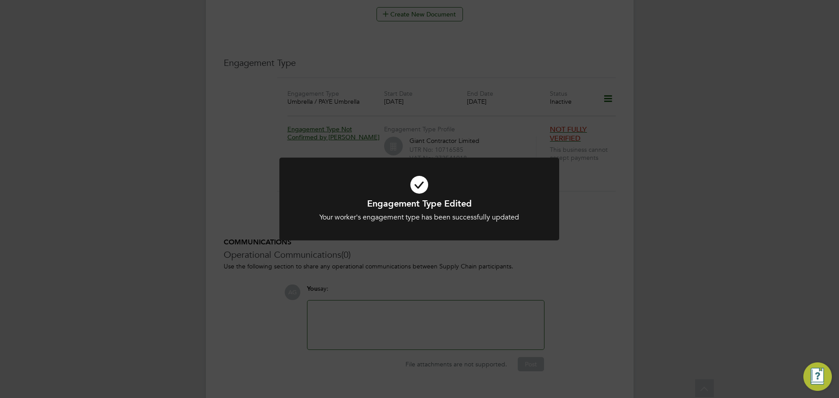
click at [634, 262] on div "Engagement Type Edited Your worker's engagement type has been successfully upda…" at bounding box center [419, 199] width 839 height 398
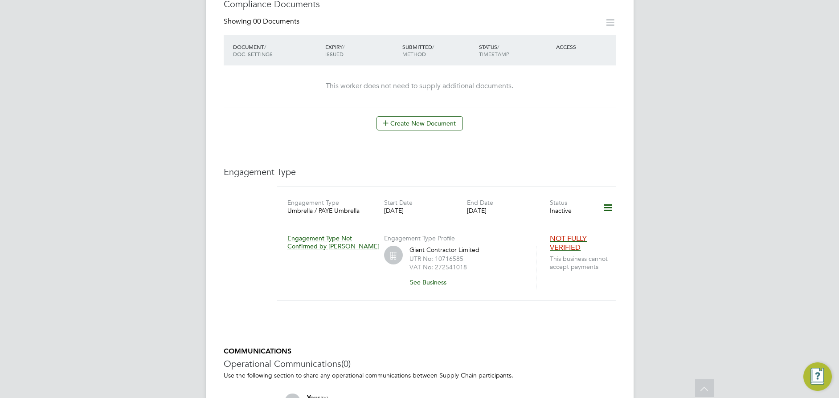
scroll to position [544, 0]
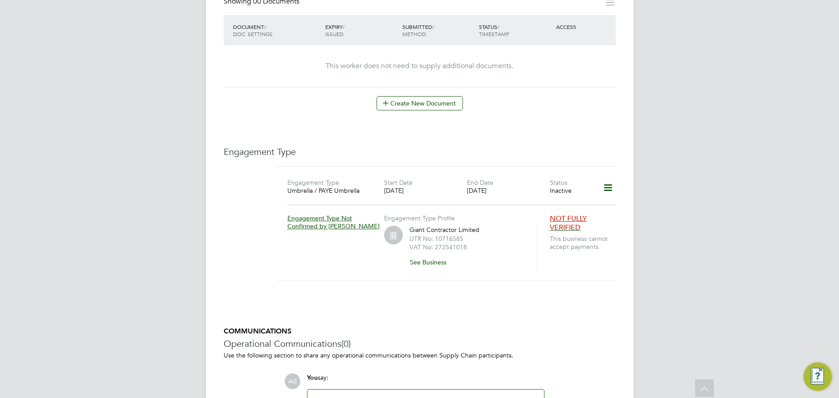
click at [608, 178] on icon at bounding box center [608, 188] width 16 height 20
click at [549, 195] on li "Edit Engagement Type" at bounding box center [562, 195] width 102 height 12
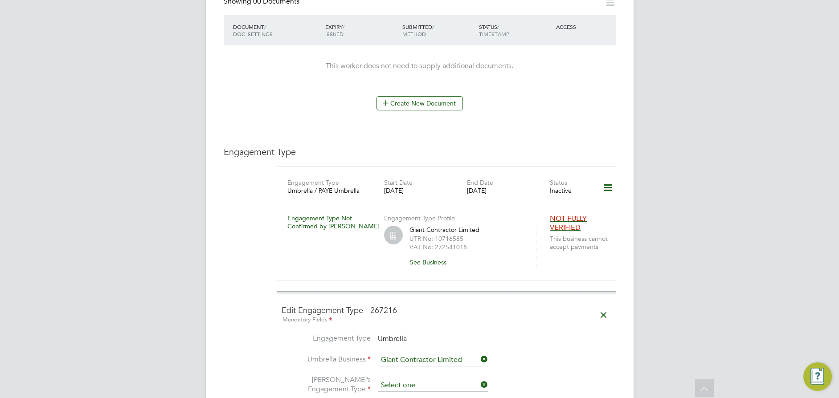
click at [428, 380] on input at bounding box center [433, 386] width 110 height 12
click at [417, 380] on input at bounding box center [433, 386] width 110 height 12
click at [503, 354] on li "Umbrella Business Giant Contractor Limited" at bounding box center [447, 364] width 330 height 21
click at [458, 354] on li "Umbrella Business Giant Contractor Limited" at bounding box center [447, 364] width 330 height 21
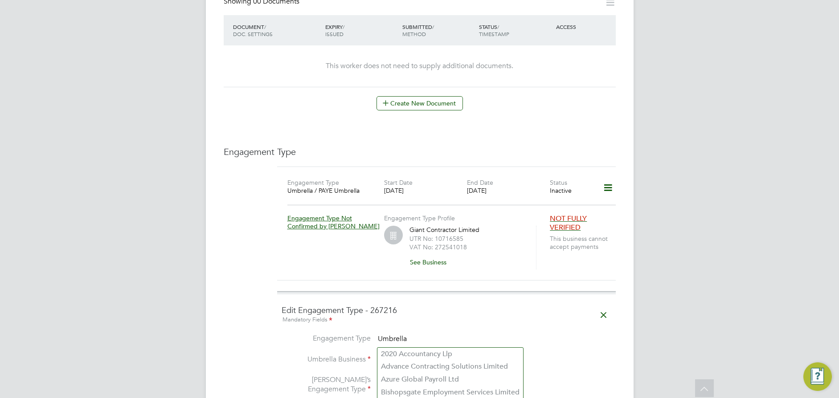
click at [457, 354] on input at bounding box center [433, 360] width 110 height 12
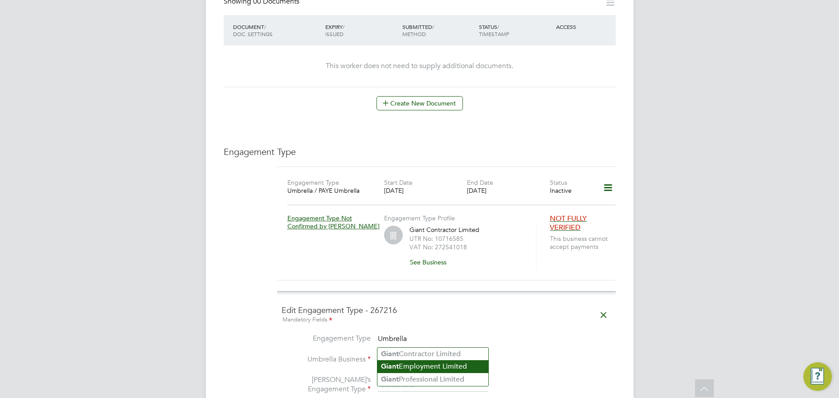
type input "giant"
drag, startPoint x: 450, startPoint y: 368, endPoint x: 445, endPoint y: 351, distance: 17.6
click at [450, 364] on div "All Workers Worker Payment History Tasks Activity Logs Worker Payment History T…" at bounding box center [420, 80] width 428 height 1235
click at [436, 354] on input at bounding box center [433, 360] width 110 height 12
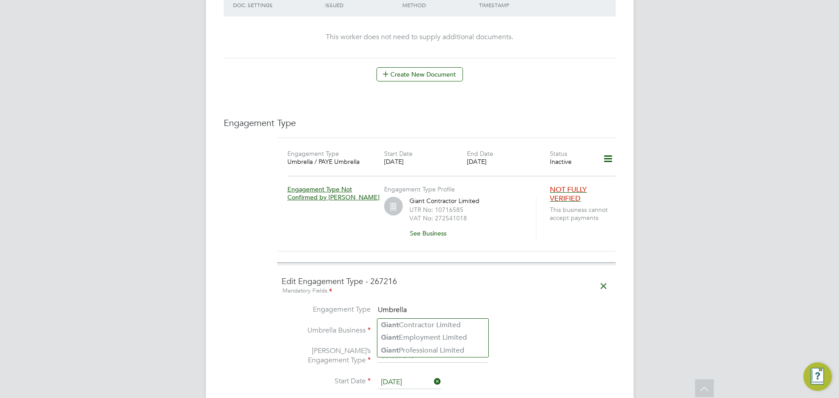
scroll to position [589, 0]
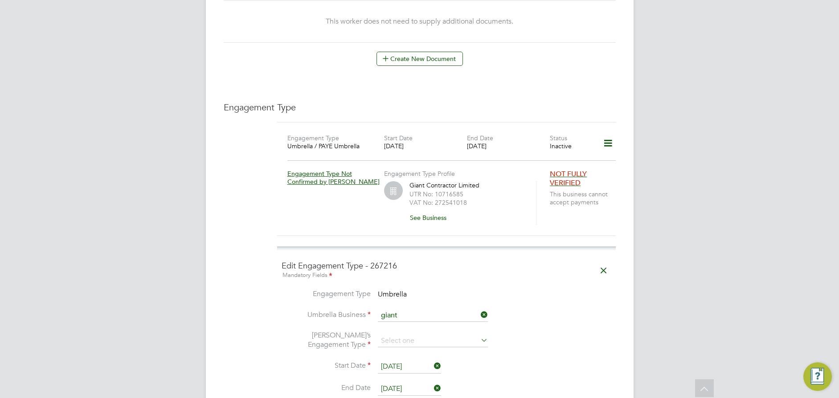
click at [443, 334] on li "Giant Professional Limited" at bounding box center [432, 335] width 111 height 13
type input "Giant Professional Limited"
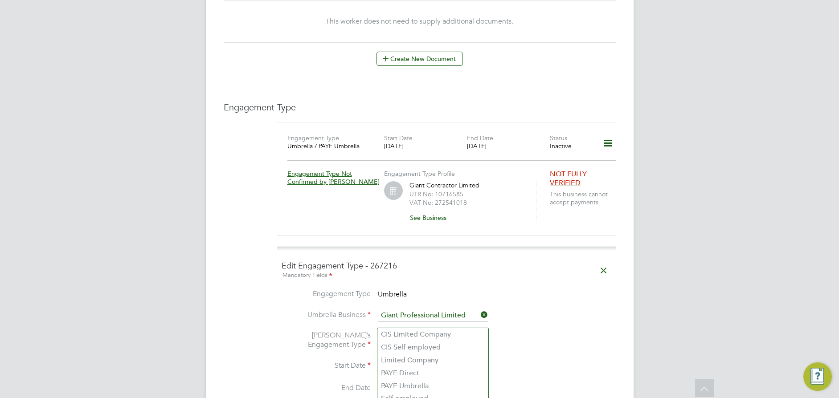
click at [417, 335] on input at bounding box center [433, 341] width 110 height 12
click at [450, 335] on input at bounding box center [433, 341] width 110 height 12
click at [417, 387] on li "PAYE Umbrella" at bounding box center [432, 386] width 111 height 13
type input "PAYE Umbrella"
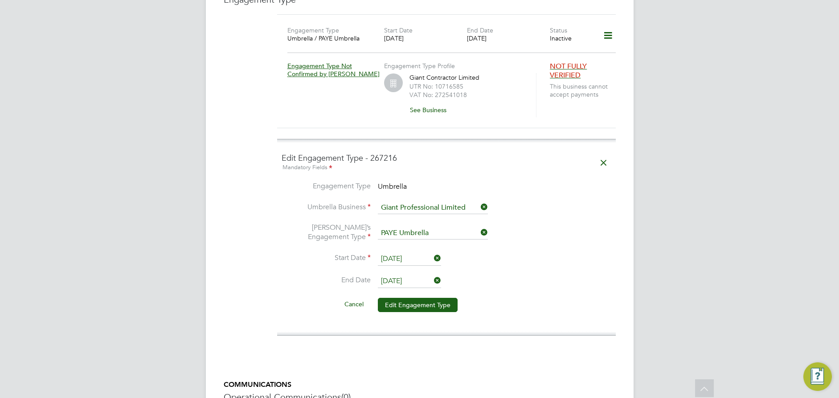
scroll to position [723, 0]
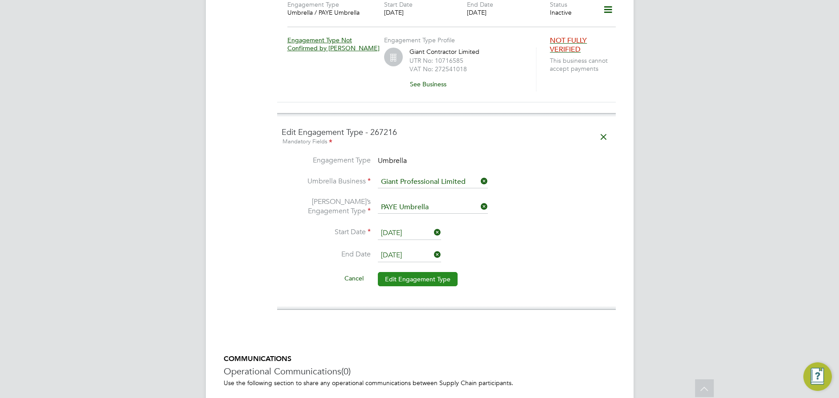
click at [417, 272] on button "Edit Engagement Type" at bounding box center [418, 279] width 80 height 14
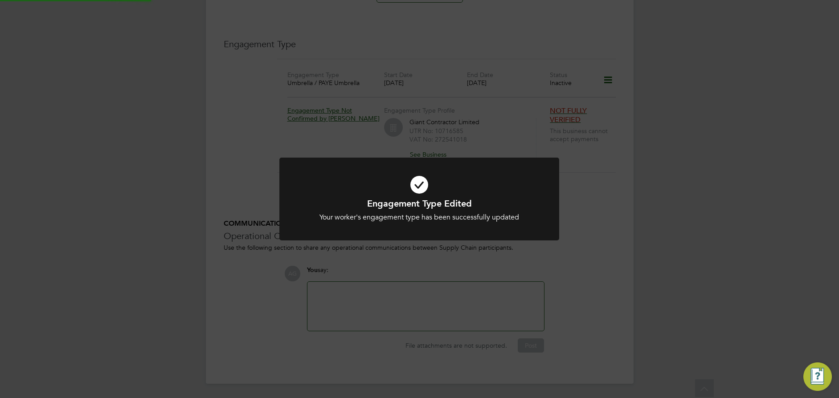
scroll to position [634, 0]
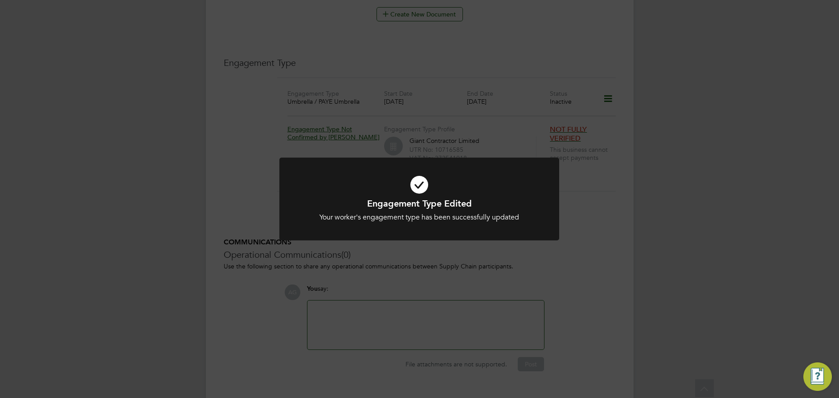
click at [668, 225] on div "Engagement Type Edited Your worker's engagement type has been successfully upda…" at bounding box center [419, 199] width 839 height 398
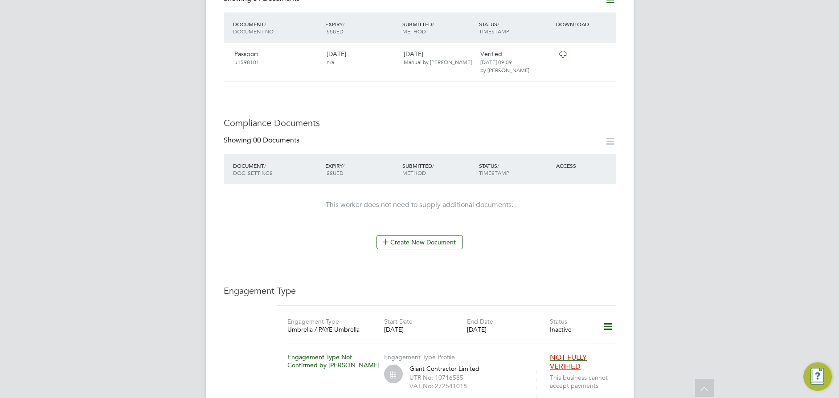
scroll to position [455, 0]
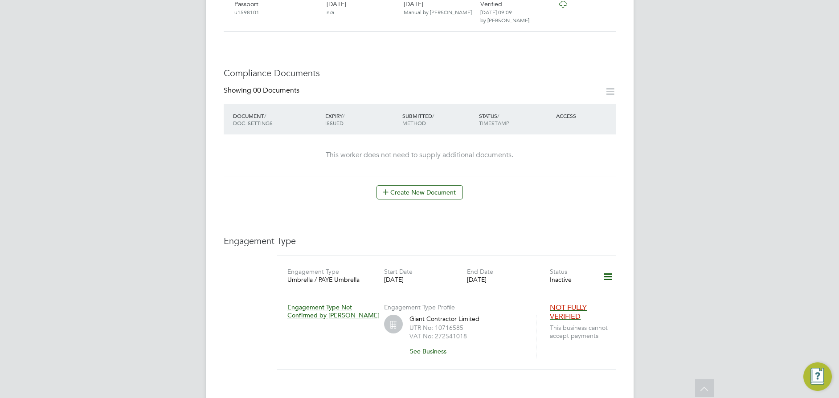
click at [604, 267] on icon at bounding box center [608, 277] width 16 height 20
click at [565, 309] on li "Show Engagement Type History" at bounding box center [562, 310] width 102 height 12
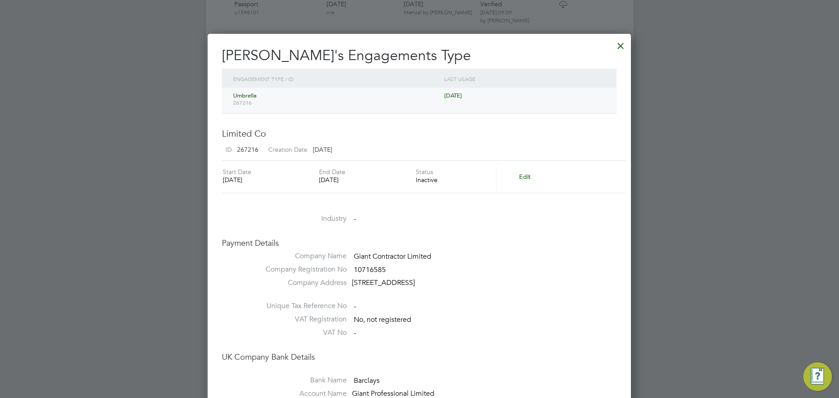
click at [615, 44] on div at bounding box center [621, 44] width 16 height 16
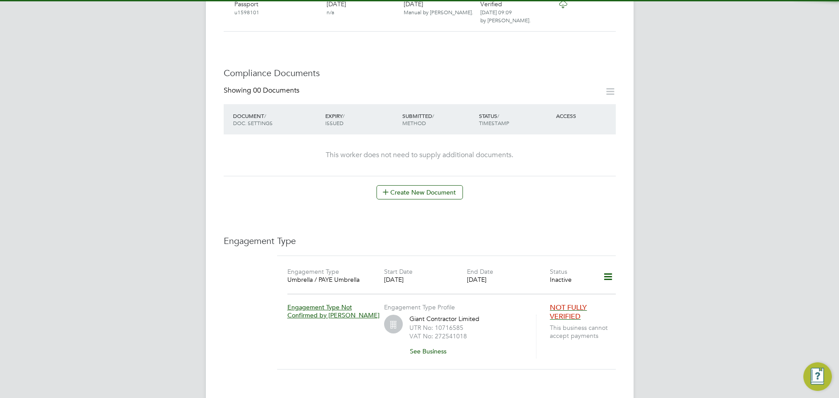
click at [609, 267] on icon at bounding box center [608, 277] width 16 height 20
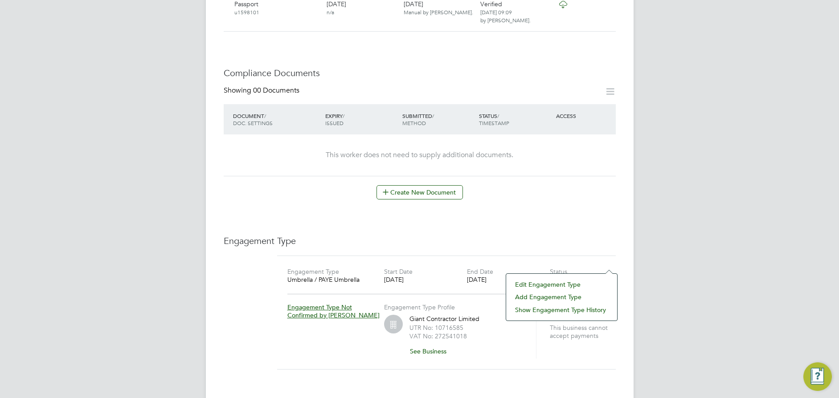
drag, startPoint x: 549, startPoint y: 288, endPoint x: 552, endPoint y: 282, distance: 6.4
click at [552, 282] on li "Edit Engagement Type" at bounding box center [562, 284] width 102 height 12
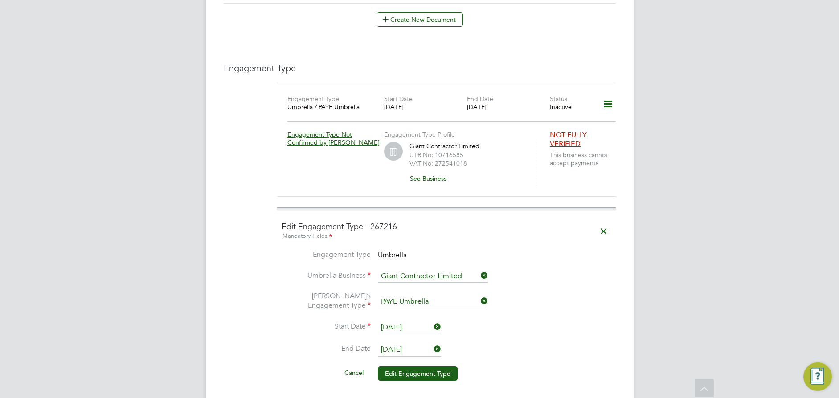
scroll to position [634, 0]
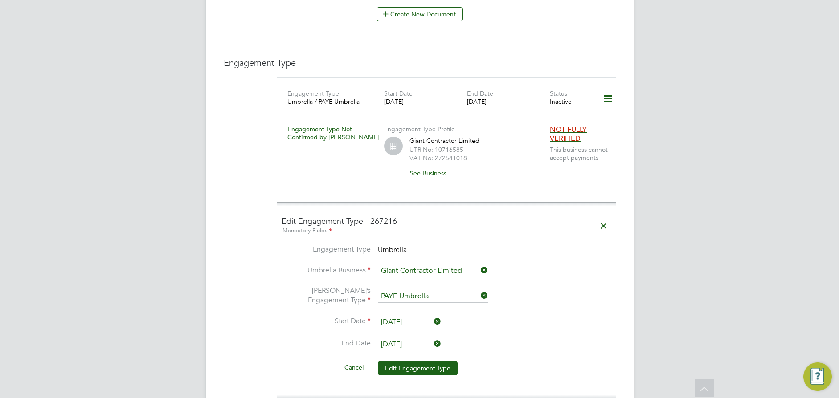
click at [599, 216] on icon at bounding box center [604, 226] width 16 height 20
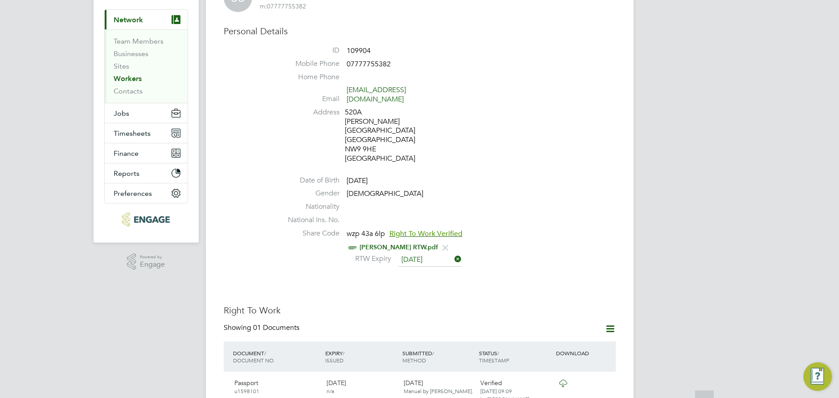
scroll to position [134, 0]
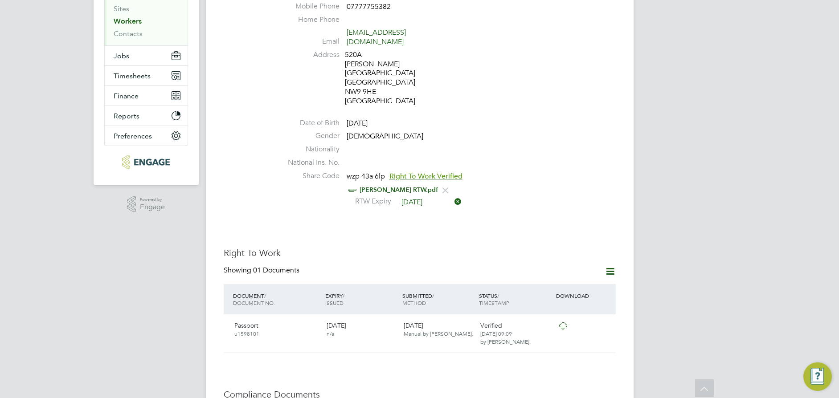
click at [608, 266] on icon at bounding box center [610, 271] width 11 height 11
click at [553, 185] on div "Sourabh Sethi RTW.pdf" at bounding box center [446, 190] width 339 height 11
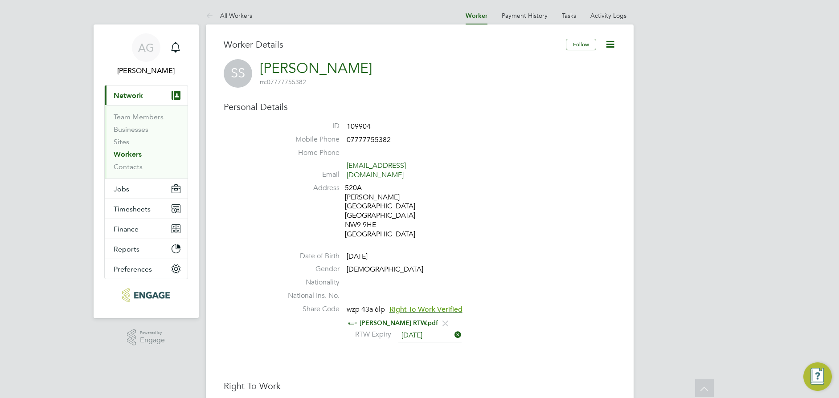
scroll to position [0, 0]
click at [613, 46] on icon at bounding box center [610, 44] width 11 height 11
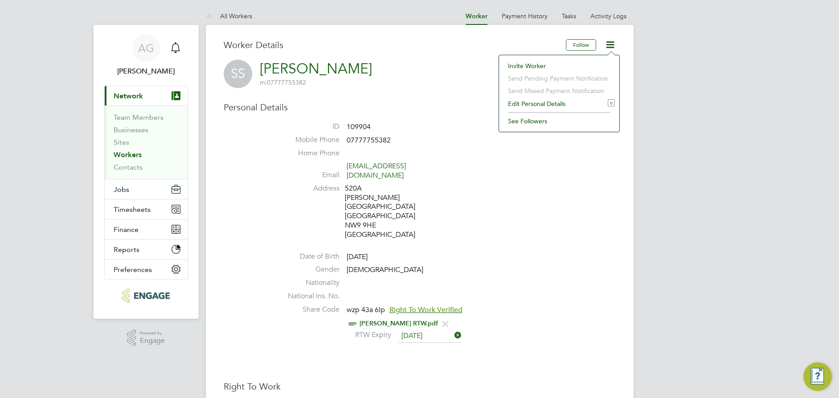
click at [422, 138] on li "Mobile Phone 07777755382" at bounding box center [446, 141] width 339 height 13
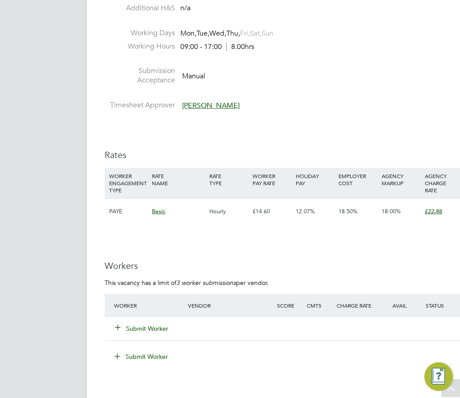
scroll to position [1203, 0]
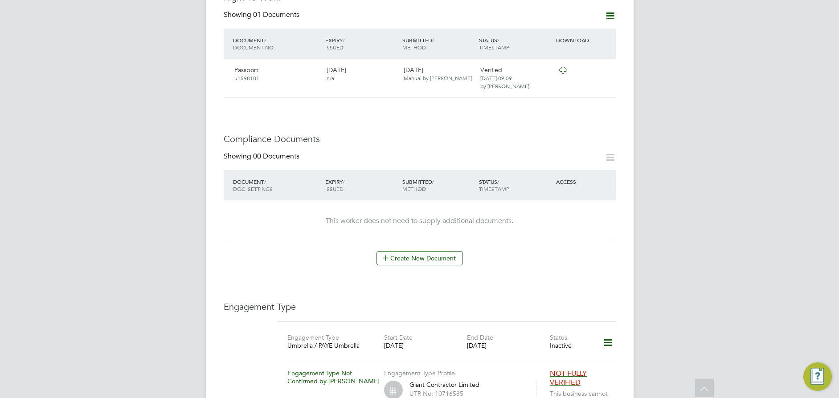
scroll to position [535, 0]
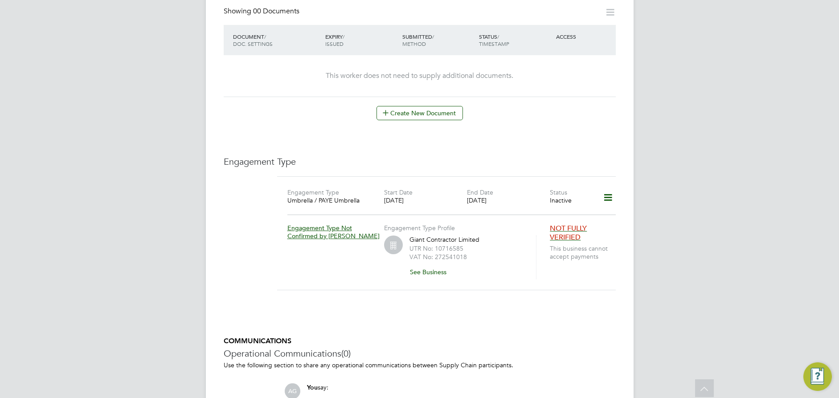
click at [611, 188] on icon at bounding box center [608, 198] width 16 height 20
click at [556, 204] on li "Edit Engagement Type" at bounding box center [562, 205] width 102 height 12
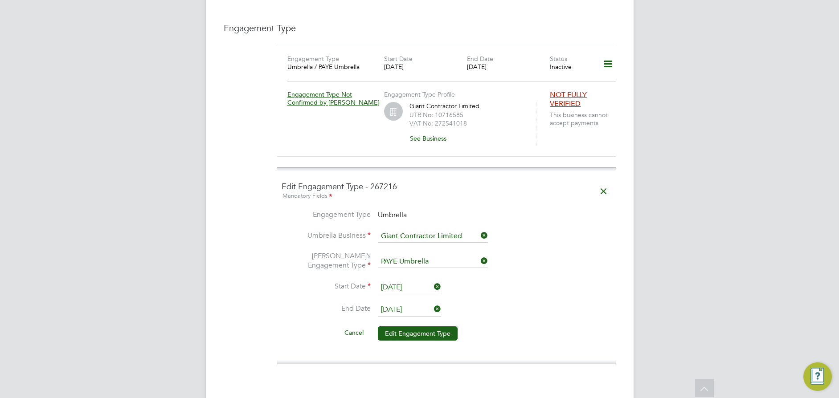
scroll to position [624, 0]
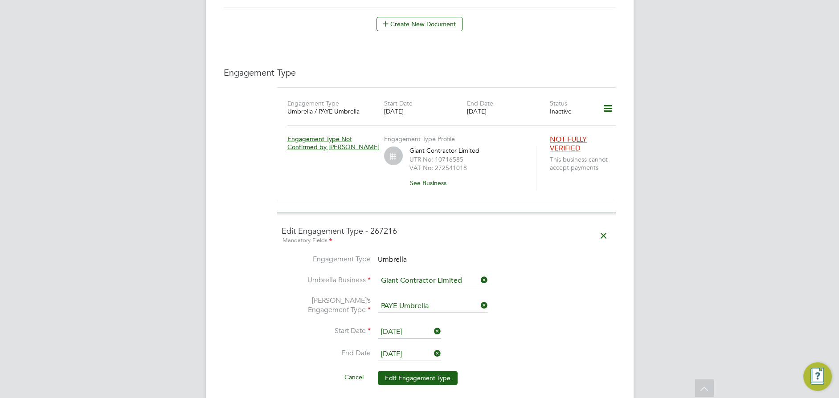
click at [609, 226] on icon at bounding box center [604, 236] width 16 height 20
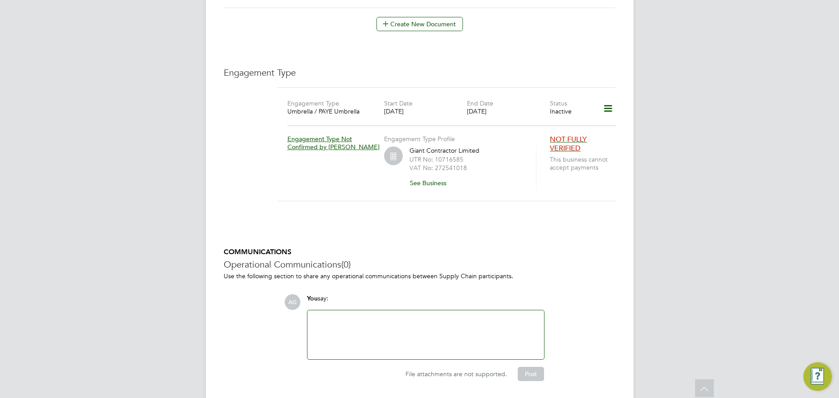
click at [576, 135] on span "NOT FULLY VERIFIED" at bounding box center [568, 144] width 37 height 18
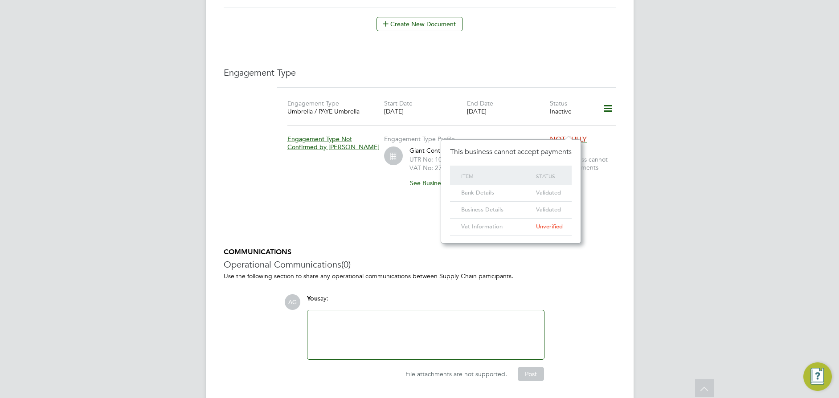
scroll to position [104, 140]
click at [605, 176] on div "Engagement Type Umbrella / PAYE Umbrella Start Date 14 Jan 2025 End Date 27 Jun…" at bounding box center [446, 144] width 339 height 114
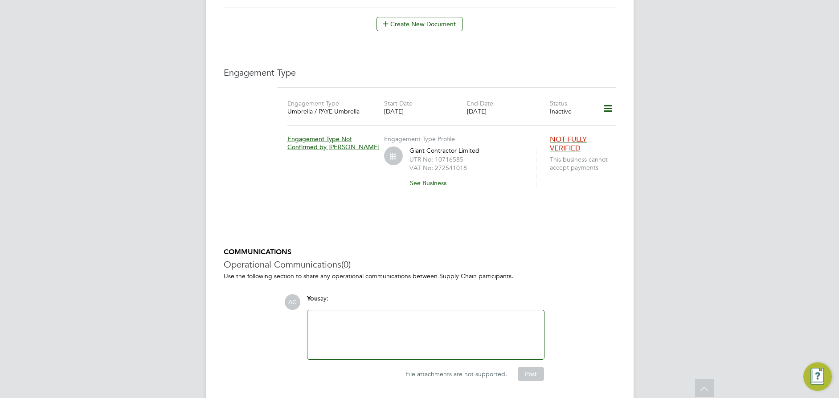
click at [604, 98] on icon at bounding box center [608, 108] width 16 height 20
click at [567, 127] on li "Add Engagement Type" at bounding box center [562, 129] width 102 height 12
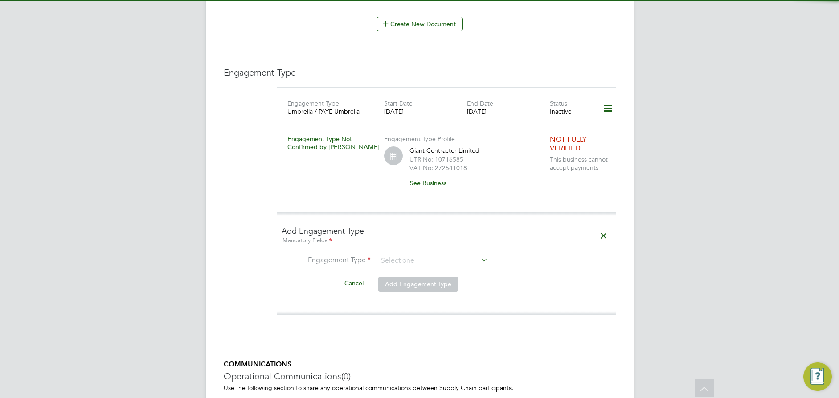
click at [445, 229] on ng-form "Add Engagement Type Mandatory Fields Engagement Type Cancel Add Engagement Type" at bounding box center [447, 264] width 330 height 76
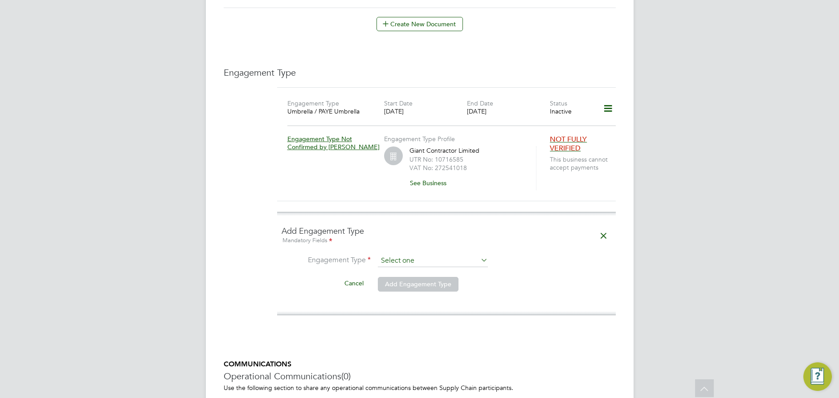
click at [438, 255] on input at bounding box center [433, 261] width 110 height 12
click at [416, 291] on li "Umbrella" at bounding box center [432, 293] width 111 height 13
type input "Umbrella"
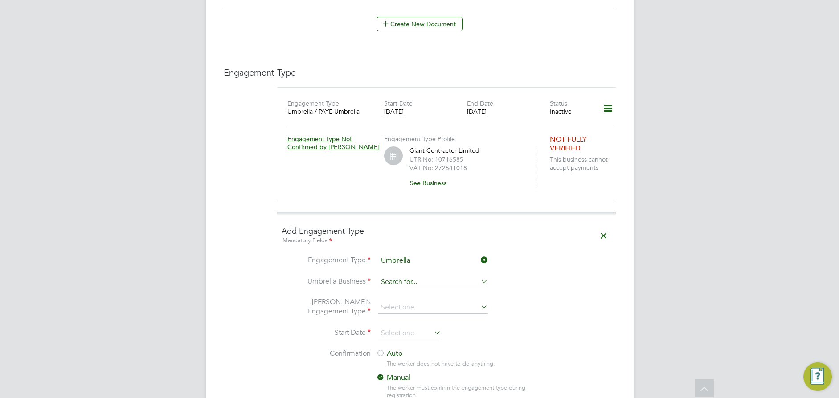
click at [399, 276] on input at bounding box center [433, 282] width 110 height 12
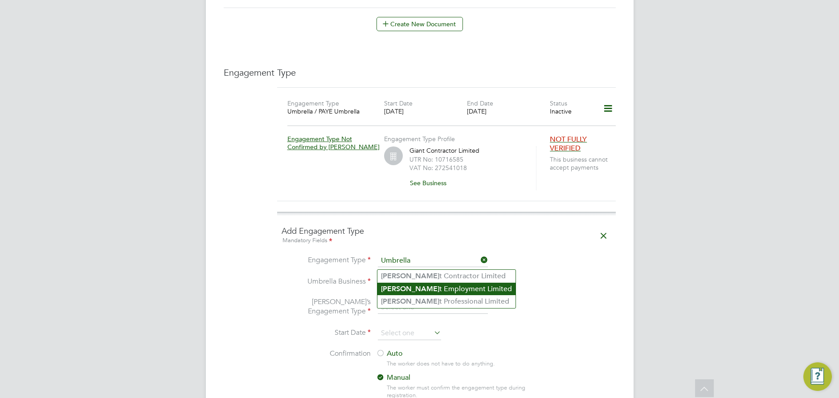
type input "gian"
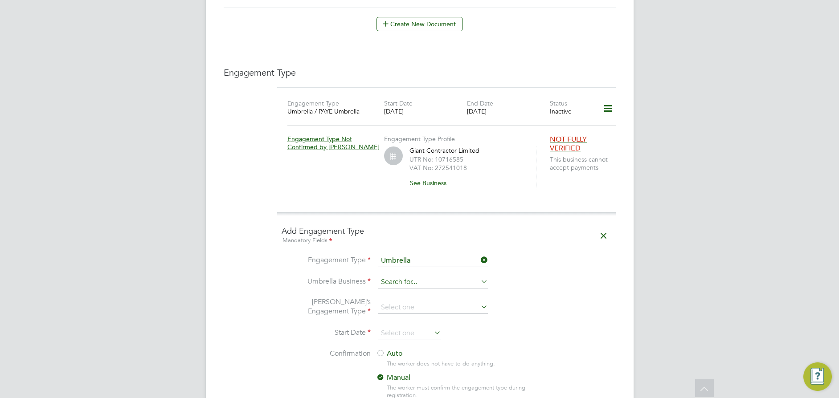
drag, startPoint x: 408, startPoint y: 289, endPoint x: 408, endPoint y: 268, distance: 20.5
click at [408, 293] on div "All Workers Worker Payment History Tasks Activity Logs Worker Payment History T…" at bounding box center [420, 22] width 428 height 1279
click at [408, 276] on input at bounding box center [433, 282] width 110 height 12
click at [413, 304] on li "Gian t Professional Limited" at bounding box center [446, 301] width 138 height 13
type input "Giant Professional Limited"
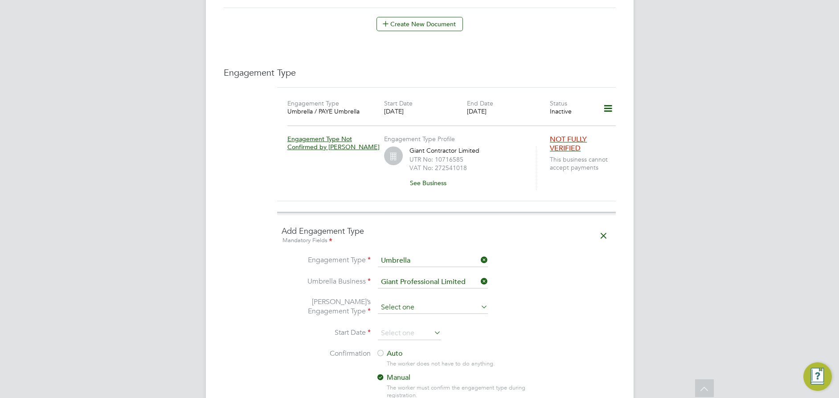
click at [405, 302] on input at bounding box center [433, 308] width 110 height 12
click at [413, 351] on li "PAYE Umbrella" at bounding box center [432, 353] width 111 height 13
type input "PAYE Umbrella"
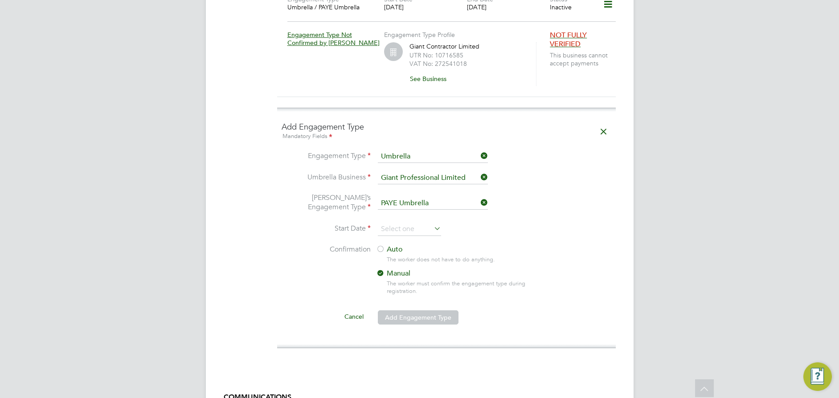
scroll to position [757, 0]
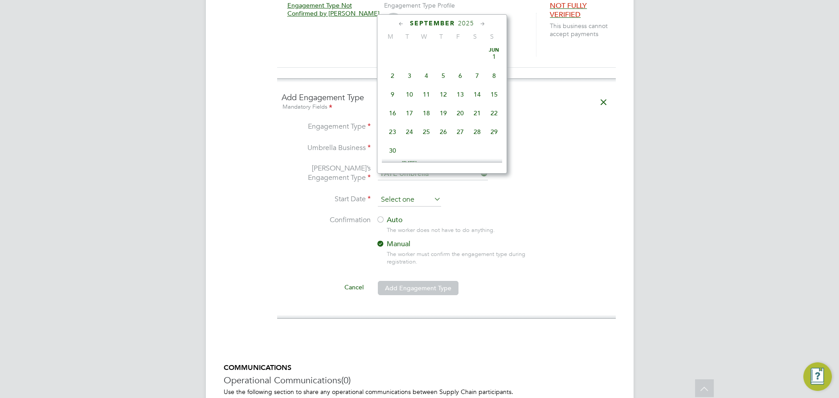
click at [394, 193] on input at bounding box center [409, 199] width 63 height 13
click at [395, 216] on label "Auto" at bounding box center [456, 220] width 160 height 9
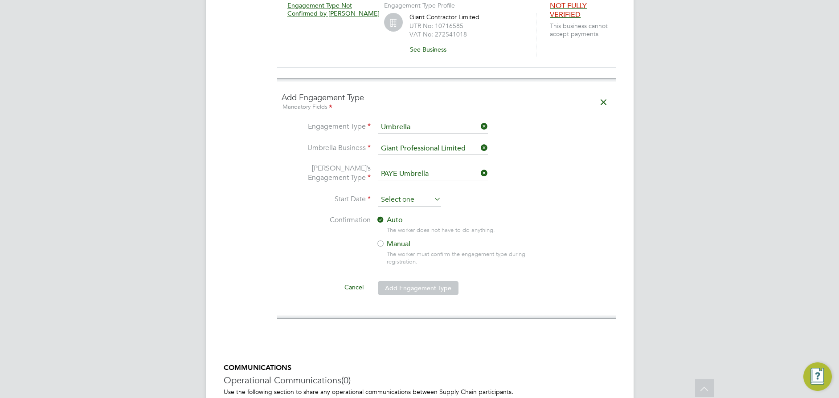
click at [401, 193] on input at bounding box center [409, 199] width 63 height 13
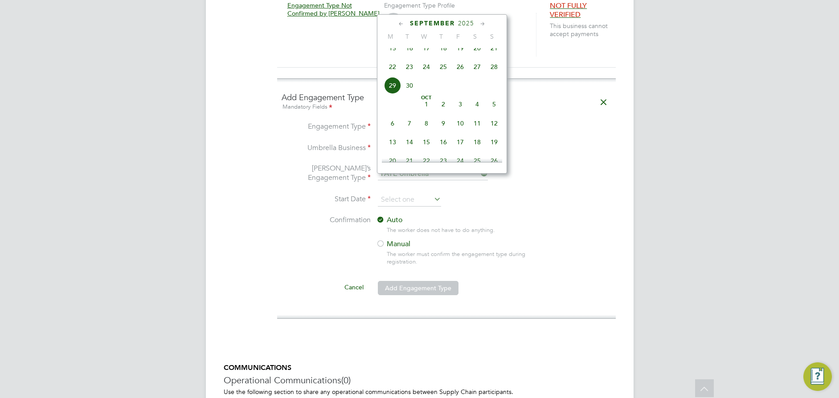
scroll to position [303, 0]
click at [399, 61] on span "Sep 1" at bounding box center [392, 54] width 17 height 17
type input "01 Sep 2025"
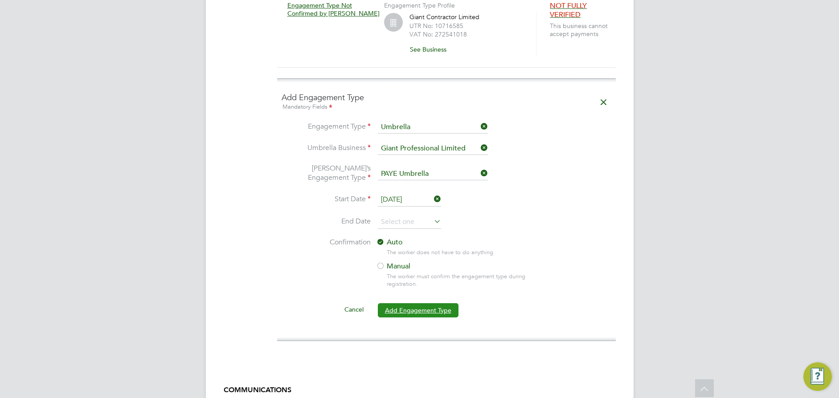
click at [417, 303] on button "Add Engagement Type" at bounding box center [418, 310] width 81 height 14
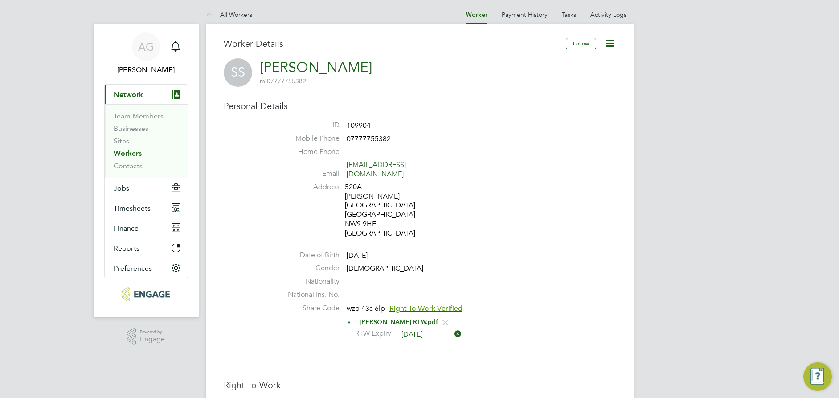
scroll to position [0, 0]
